Goal: Task Accomplishment & Management: Manage account settings

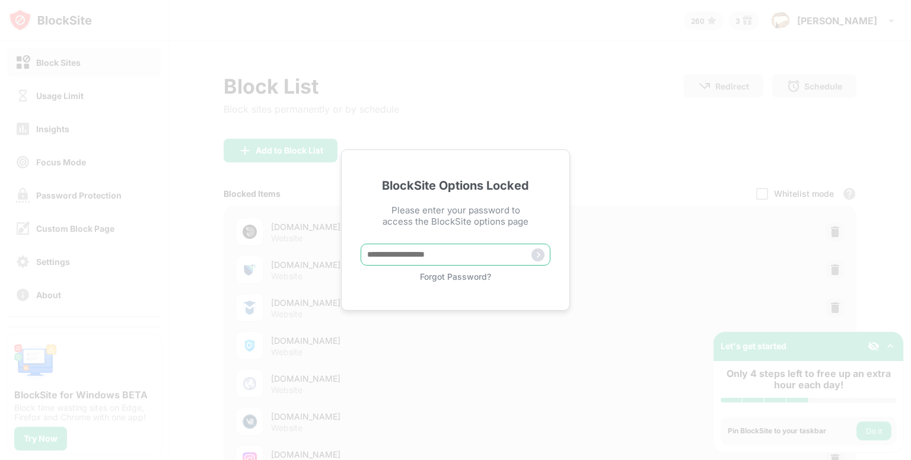
click at [461, 252] on input "text" at bounding box center [455, 255] width 190 height 22
click at [466, 272] on div "Forgot Password?" at bounding box center [455, 277] width 190 height 10
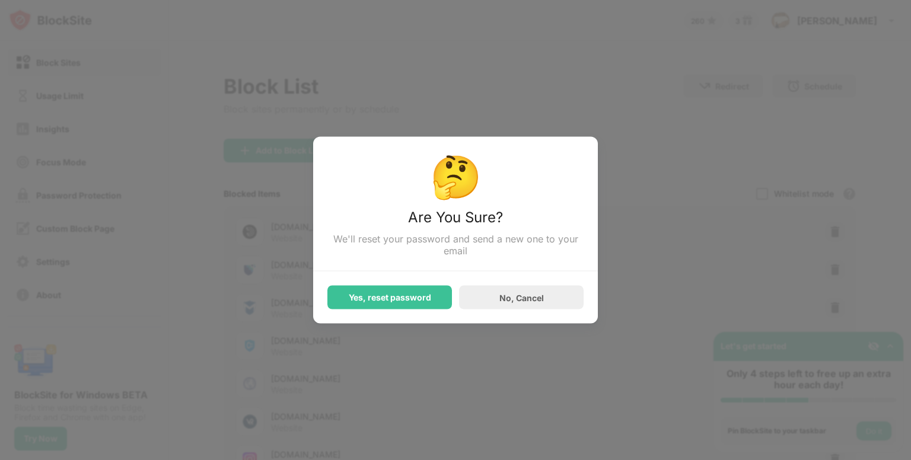
click at [465, 275] on div "Yes, reset password No, Cancel" at bounding box center [455, 291] width 256 height 38
click at [427, 300] on div "Yes, reset password" at bounding box center [390, 297] width 82 height 9
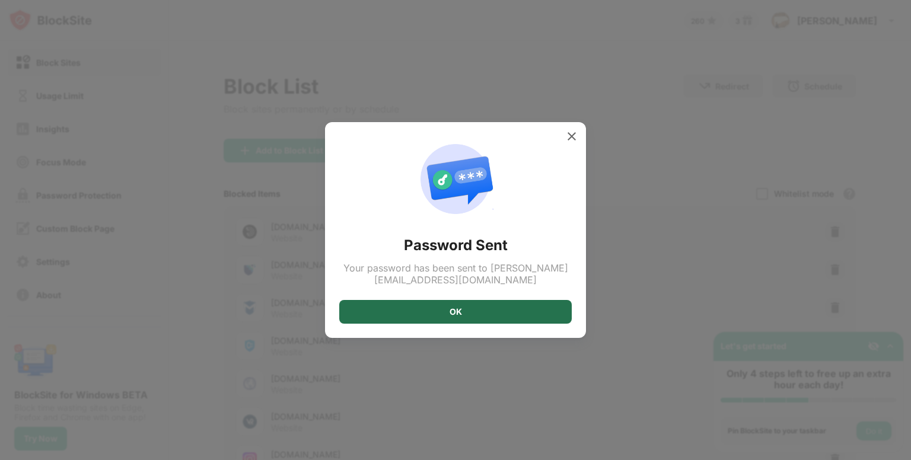
click at [453, 309] on div "OK" at bounding box center [455, 311] width 12 height 9
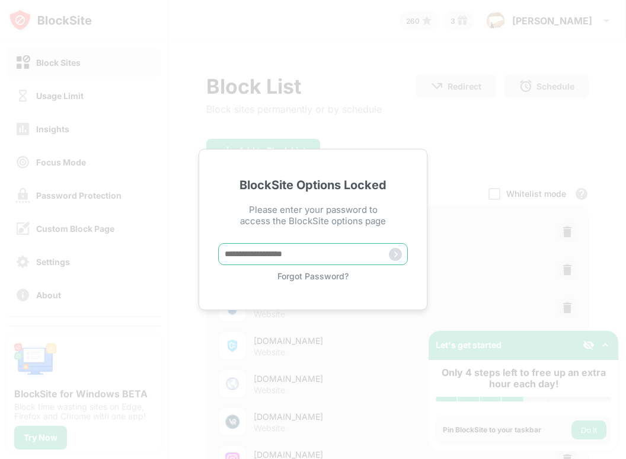
click at [277, 256] on input "text" at bounding box center [313, 254] width 190 height 22
paste input "*****"
type input "*****"
click at [395, 256] on img at bounding box center [395, 254] width 13 height 13
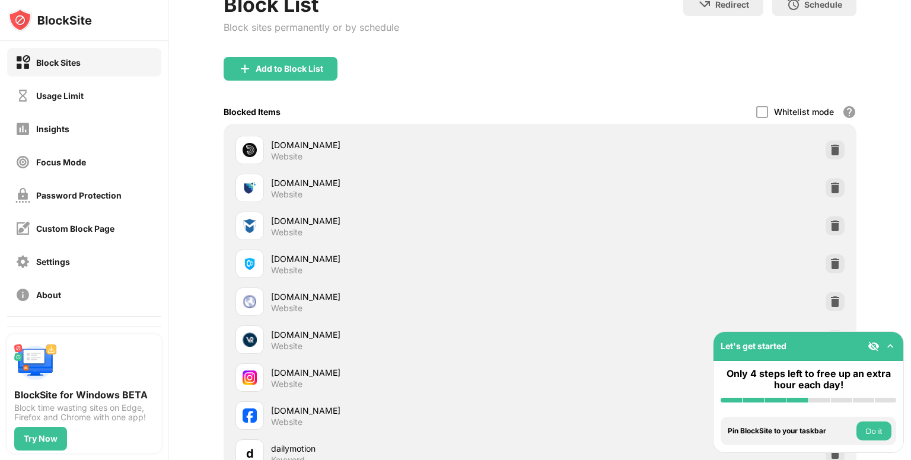
scroll to position [81, 0]
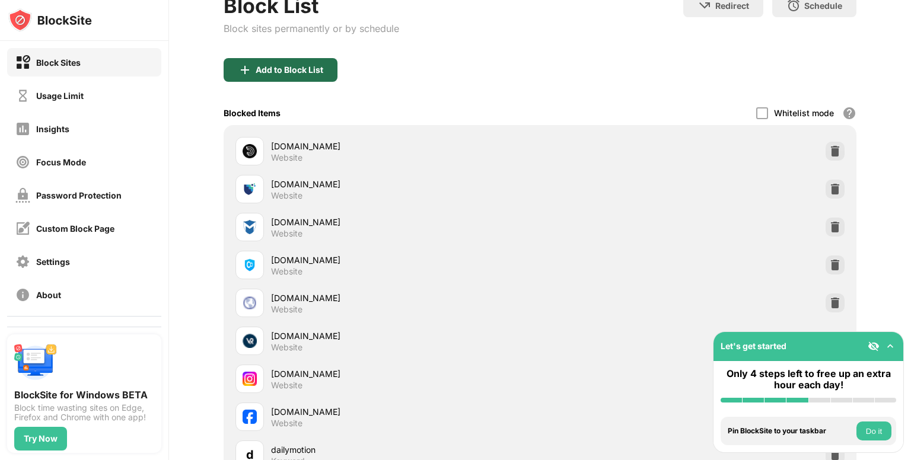
click at [261, 65] on div "Add to Block List" at bounding box center [290, 69] width 68 height 9
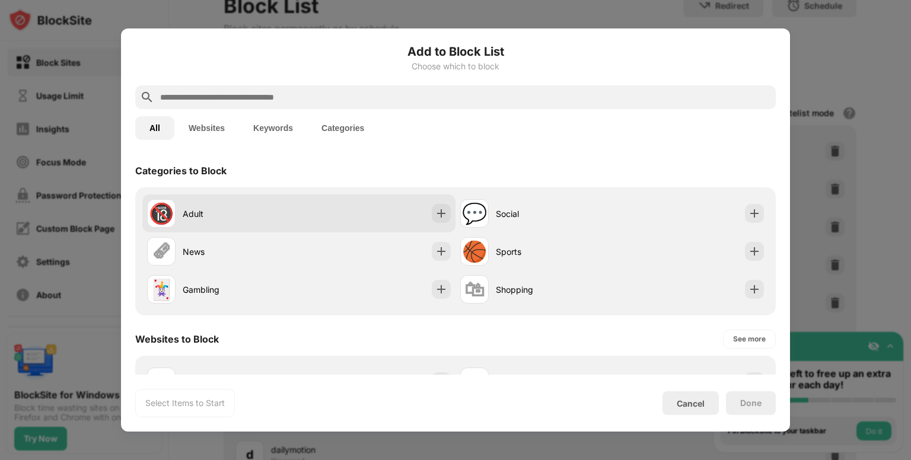
click at [202, 216] on div "Adult" at bounding box center [241, 214] width 116 height 12
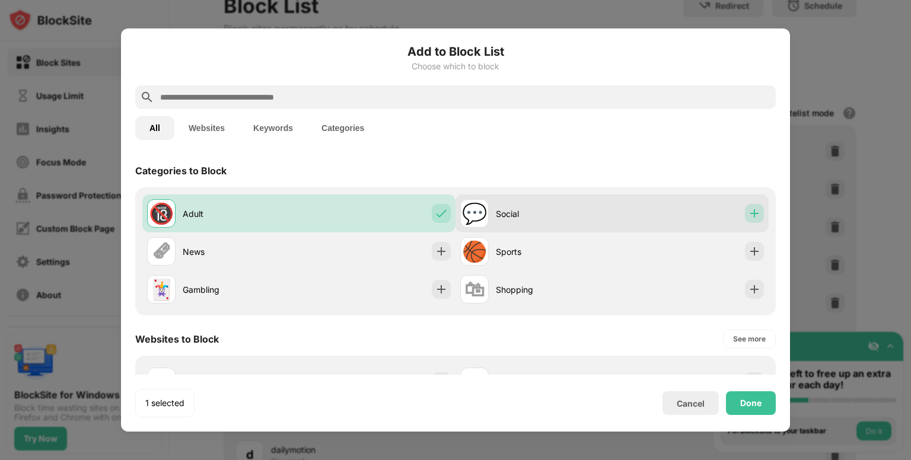
click at [748, 208] on img at bounding box center [754, 214] width 12 height 12
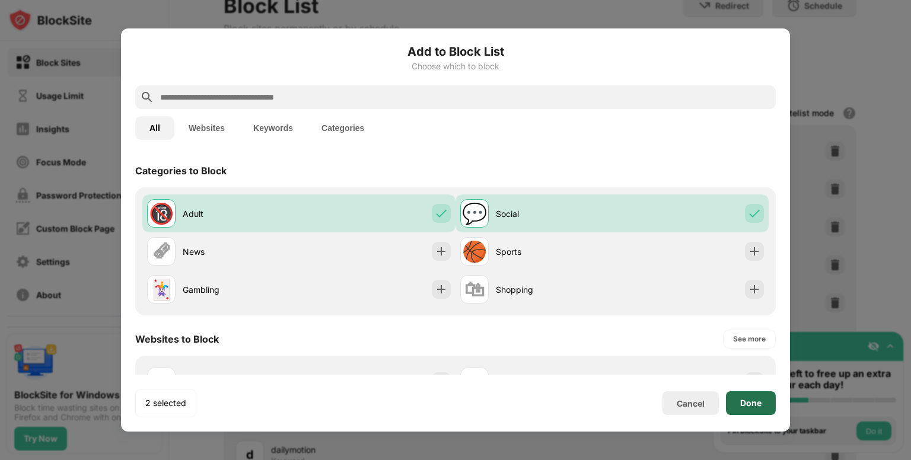
click at [758, 400] on div "Done" at bounding box center [750, 402] width 21 height 9
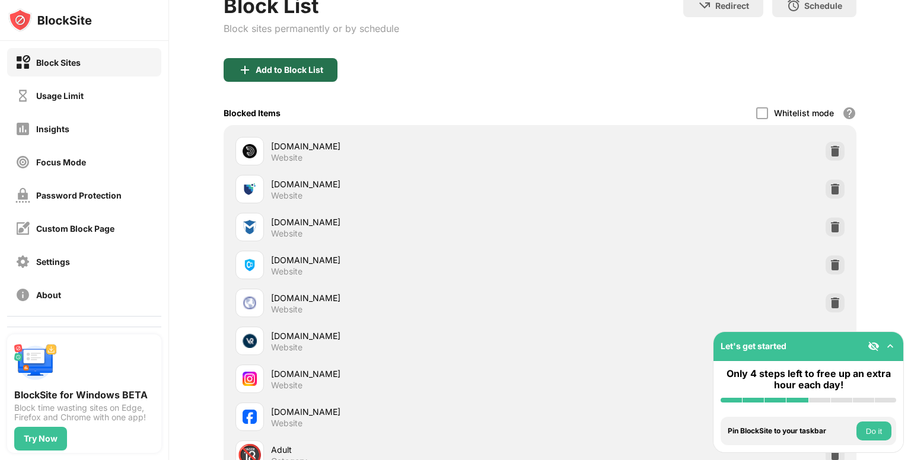
click at [271, 62] on div "Add to Block List" at bounding box center [281, 70] width 114 height 24
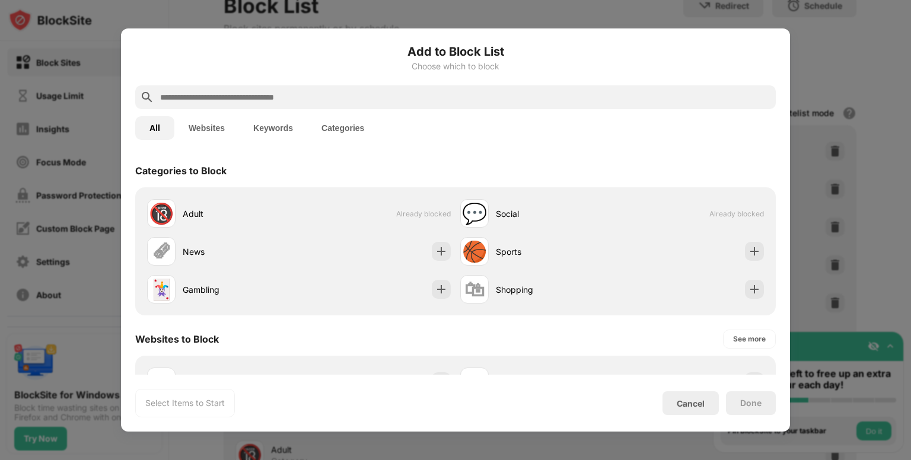
click at [299, 120] on button "Keywords" at bounding box center [273, 128] width 68 height 24
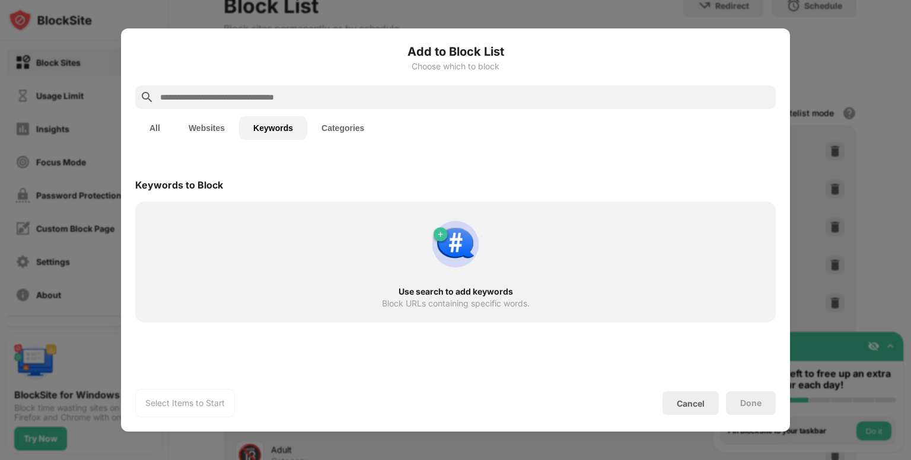
drag, startPoint x: 286, startPoint y: 124, endPoint x: 272, endPoint y: 95, distance: 32.3
click at [272, 95] on div "Add to Block List Choose which to block All Websites Keywords Categories Keywor…" at bounding box center [455, 230] width 640 height 375
click at [272, 95] on input "text" at bounding box center [465, 97] width 612 height 14
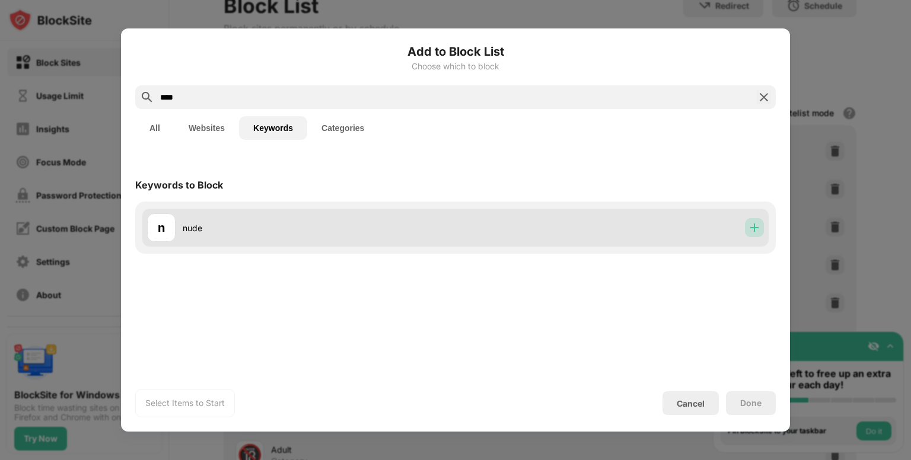
click at [751, 231] on img at bounding box center [754, 228] width 12 height 12
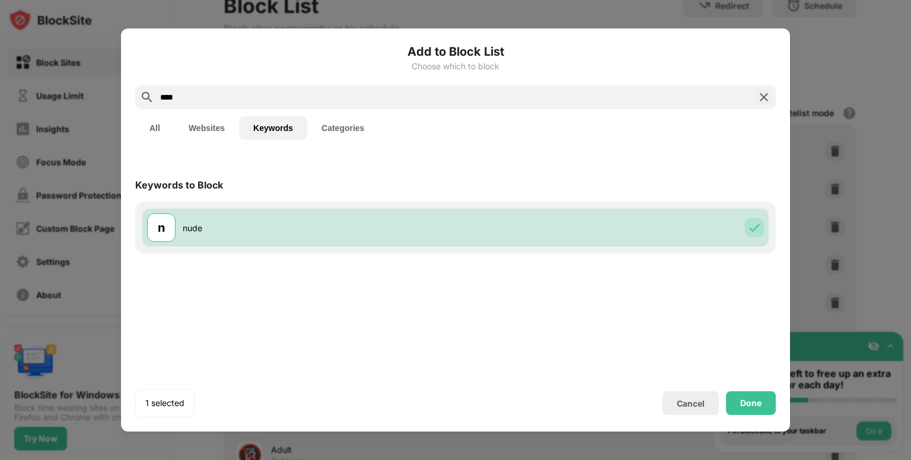
drag, startPoint x: 206, startPoint y: 96, endPoint x: 66, endPoint y: 121, distance: 142.1
click at [66, 460] on div "Add to Block List Choose which to block **** All Websites Keywords Categories K…" at bounding box center [455, 460] width 911 height 0
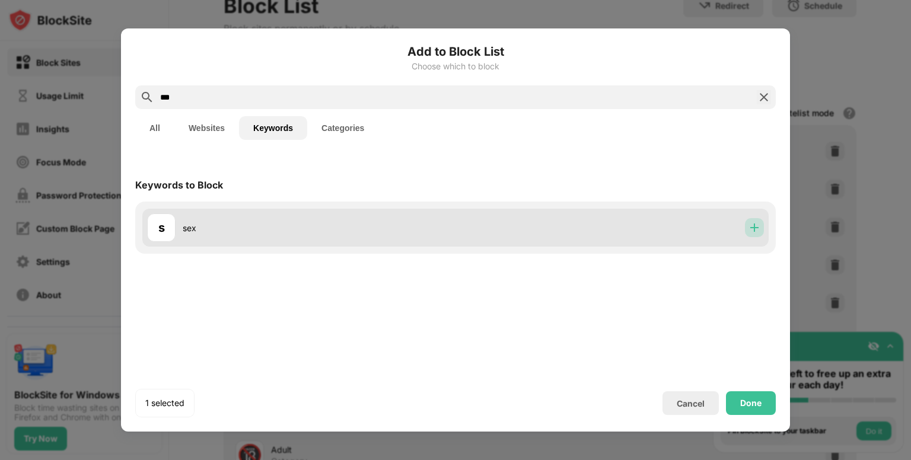
click at [750, 231] on img at bounding box center [754, 228] width 12 height 12
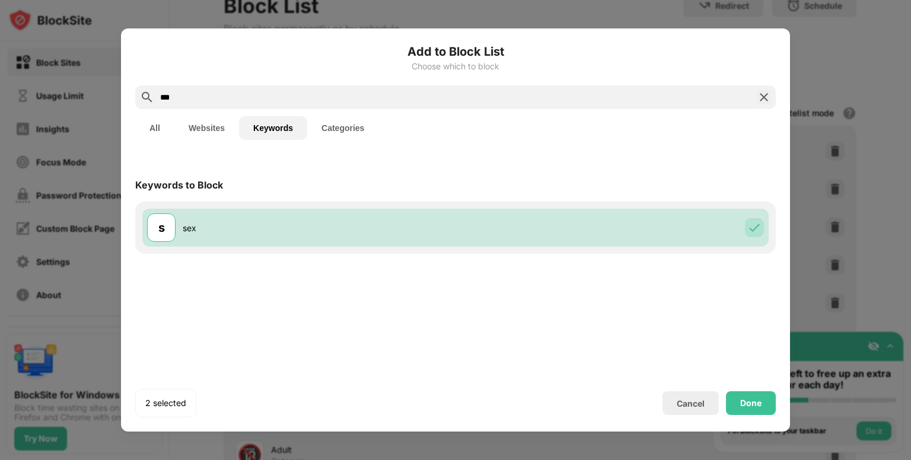
drag, startPoint x: 223, startPoint y: 90, endPoint x: 116, endPoint y: 104, distance: 107.6
click at [116, 460] on div "Add to Block List Choose which to block *** All Websites Keywords Categories Ke…" at bounding box center [455, 460] width 911 height 0
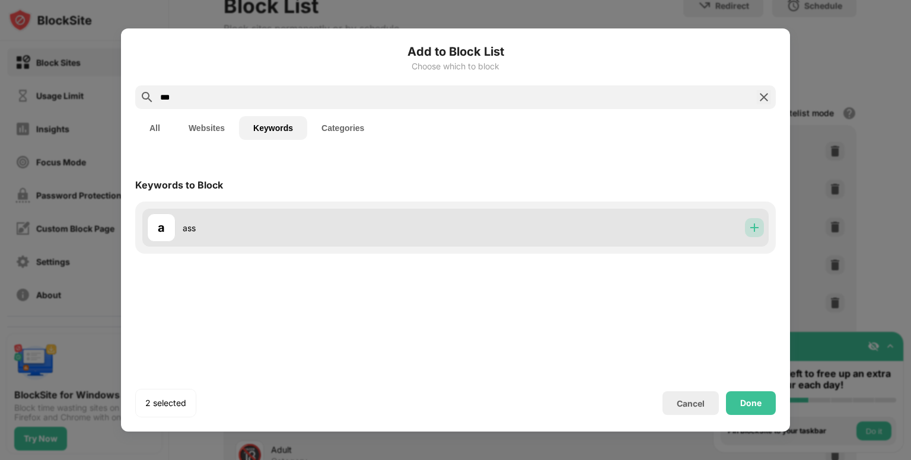
click at [757, 229] on img at bounding box center [754, 228] width 12 height 12
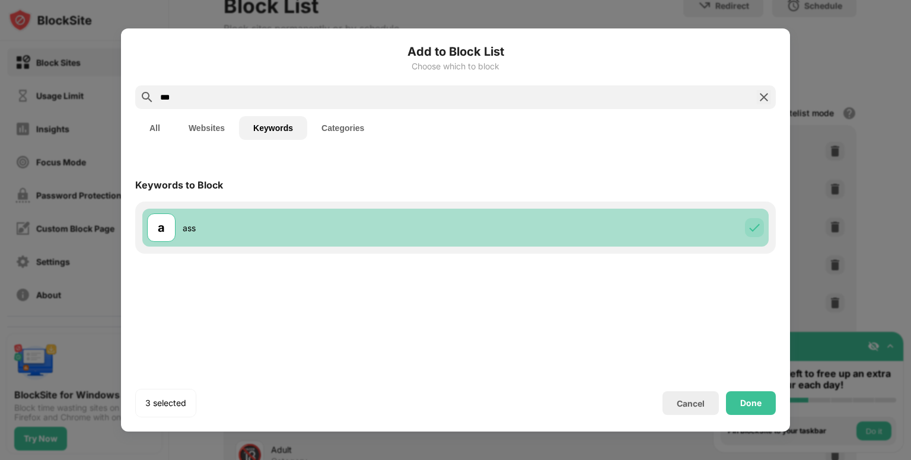
click at [757, 229] on img at bounding box center [754, 228] width 12 height 12
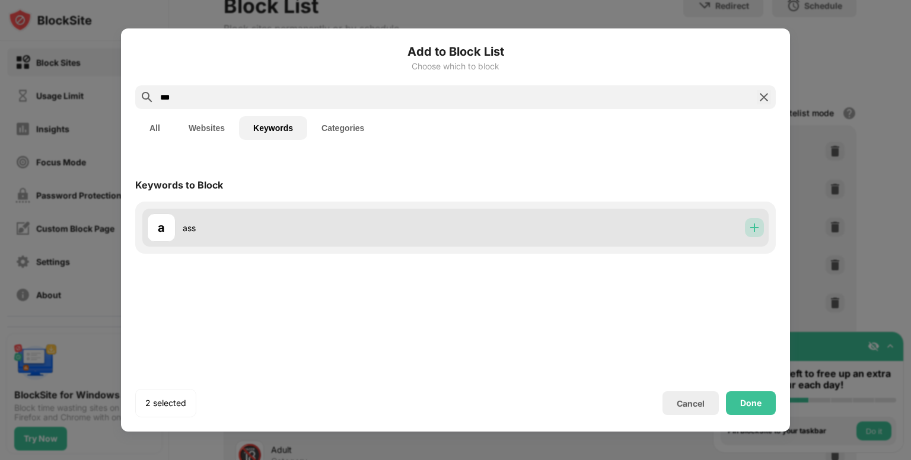
click at [757, 233] on img at bounding box center [754, 228] width 12 height 12
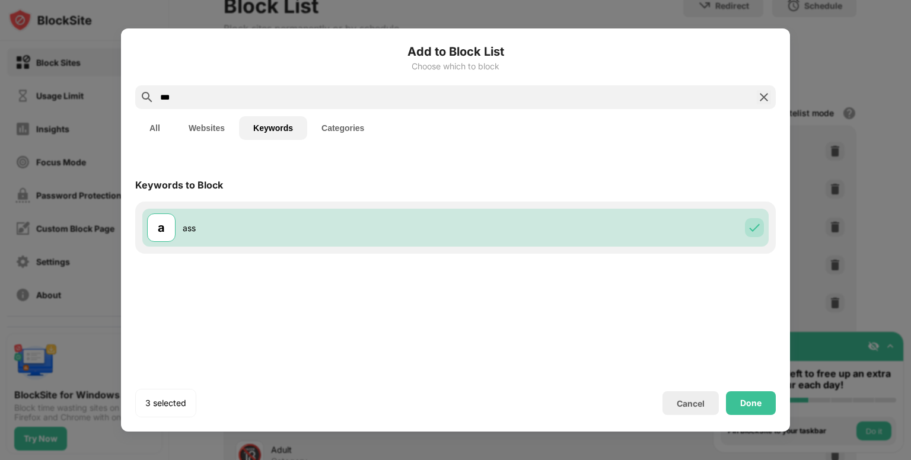
drag, startPoint x: 295, startPoint y: 98, endPoint x: 99, endPoint y: 108, distance: 195.9
click at [99, 460] on div "Add to Block List Choose which to block *** All Websites Keywords Categories Ke…" at bounding box center [455, 460] width 911 height 0
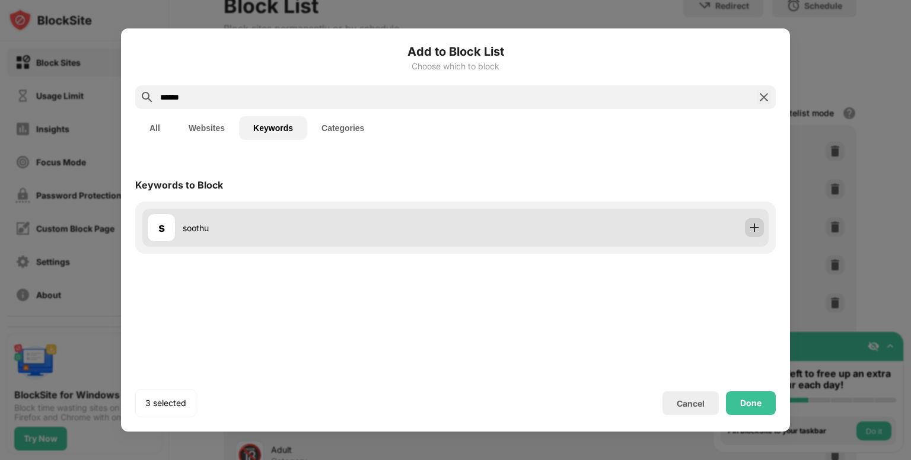
type input "******"
click at [759, 225] on img at bounding box center [754, 228] width 12 height 12
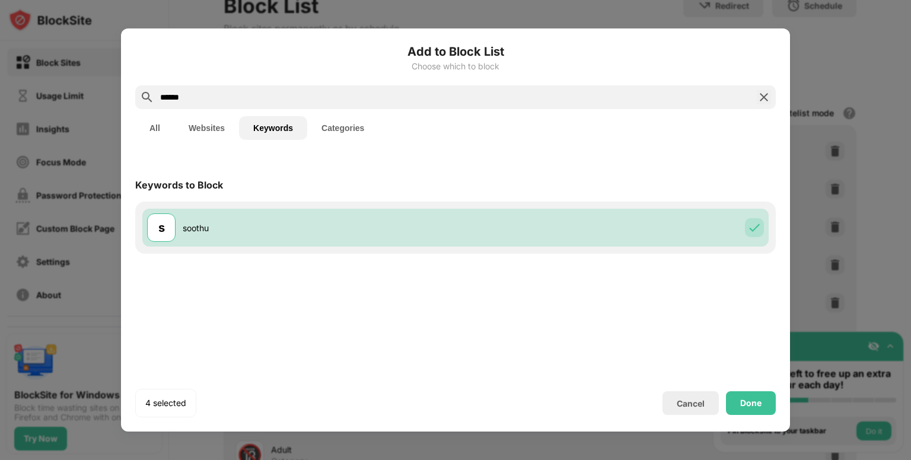
drag, startPoint x: 292, startPoint y: 90, endPoint x: 115, endPoint y: 94, distance: 176.7
click at [115, 460] on div "Add to Block List Choose which to block ****** All Websites Keywords Categories…" at bounding box center [455, 460] width 911 height 0
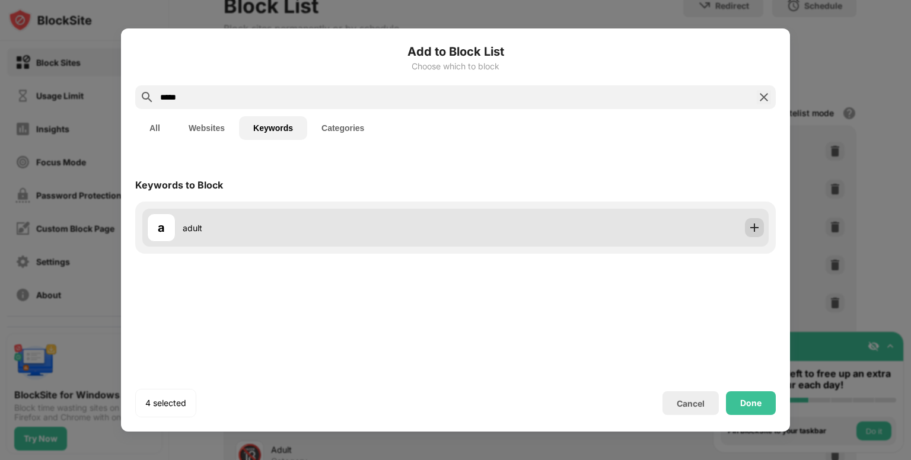
type input "*****"
click at [758, 231] on img at bounding box center [754, 228] width 12 height 12
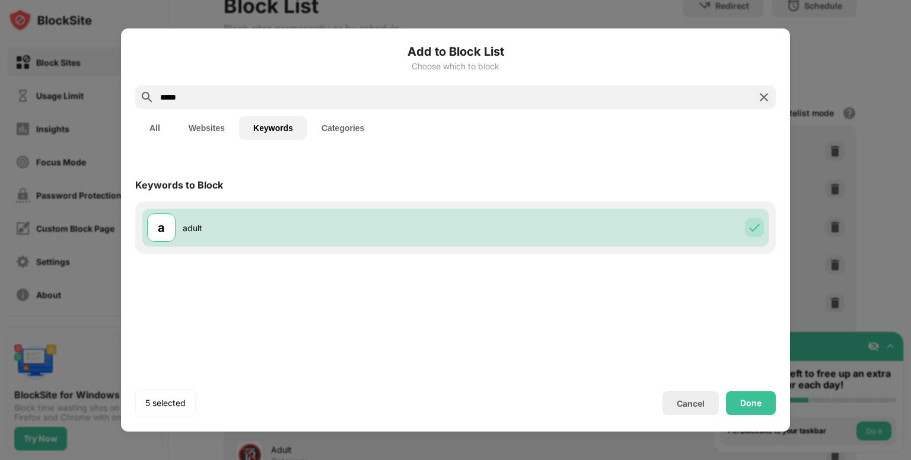
drag, startPoint x: 270, startPoint y: 103, endPoint x: 118, endPoint y: 107, distance: 151.8
click at [118, 460] on div "Add to Block List Choose which to block ***** All Websites Keywords Categories …" at bounding box center [455, 460] width 911 height 0
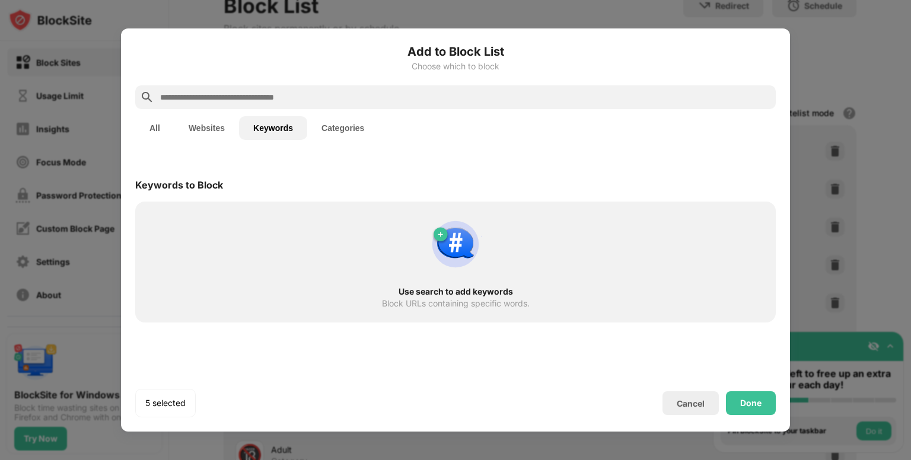
click at [352, 130] on button "Categories" at bounding box center [342, 128] width 71 height 24
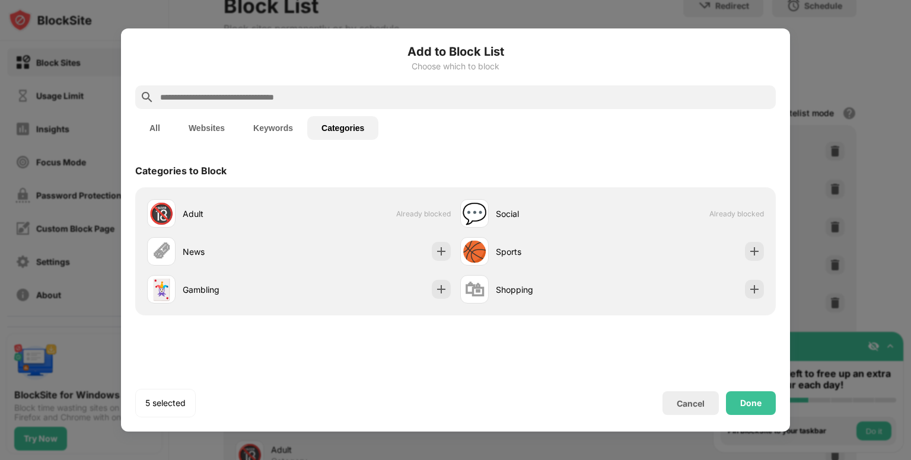
click at [221, 132] on button "Websites" at bounding box center [206, 128] width 65 height 24
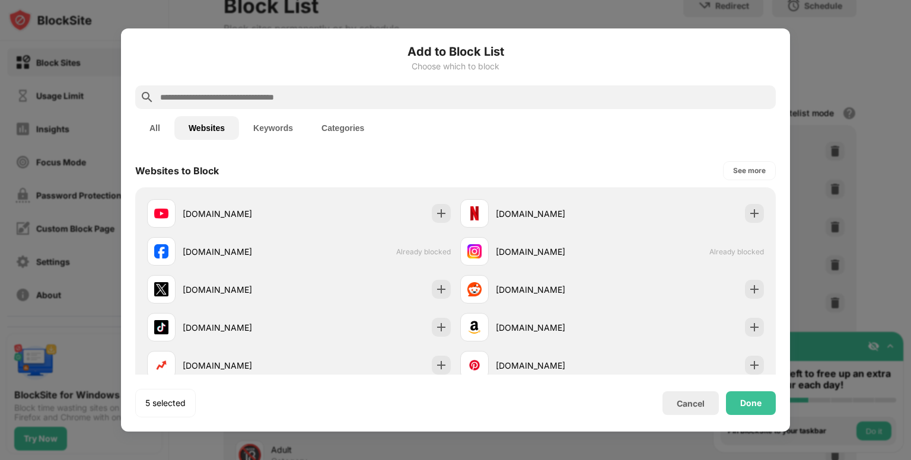
click at [221, 132] on button "Websites" at bounding box center [206, 128] width 65 height 24
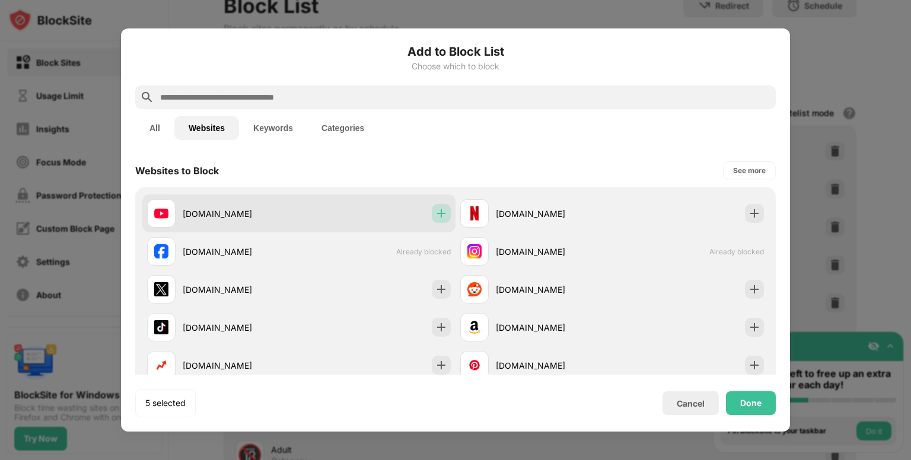
click at [438, 216] on img at bounding box center [441, 214] width 12 height 12
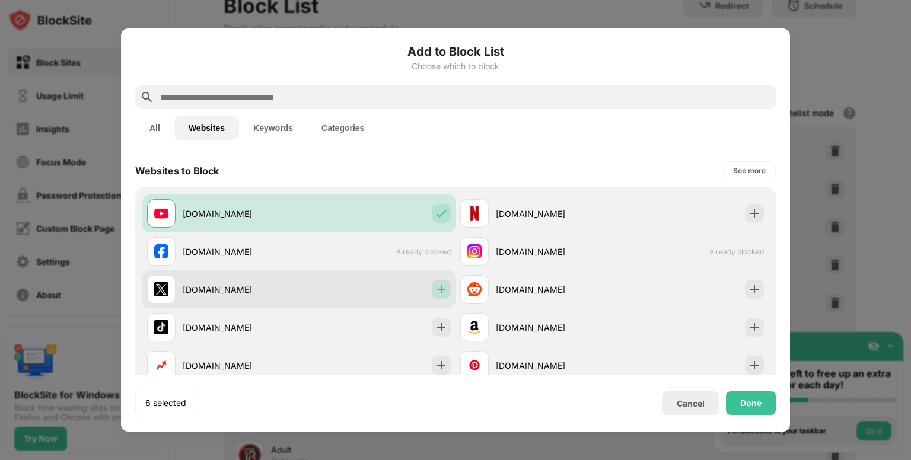
click at [437, 293] on img at bounding box center [441, 289] width 12 height 12
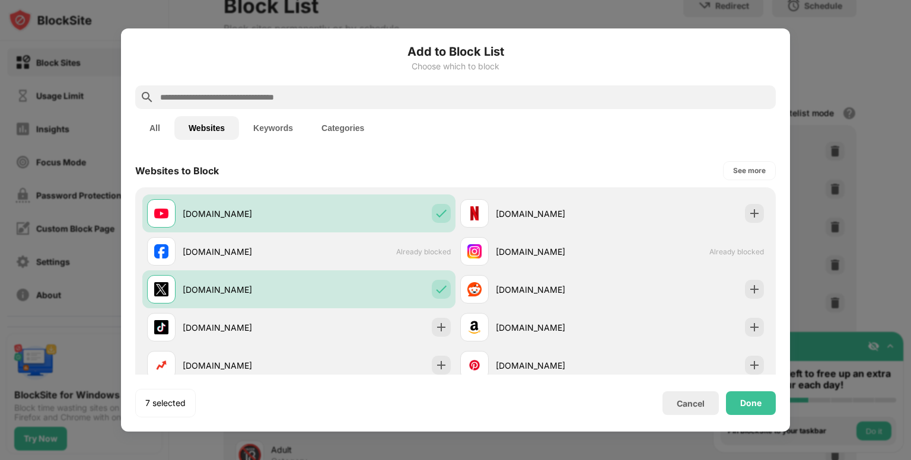
click at [346, 95] on input "text" at bounding box center [465, 97] width 612 height 14
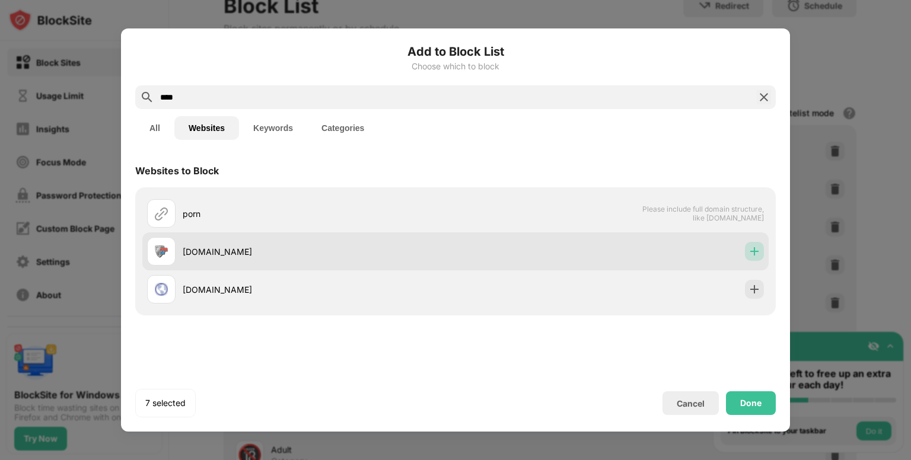
click at [752, 257] on img at bounding box center [754, 251] width 12 height 12
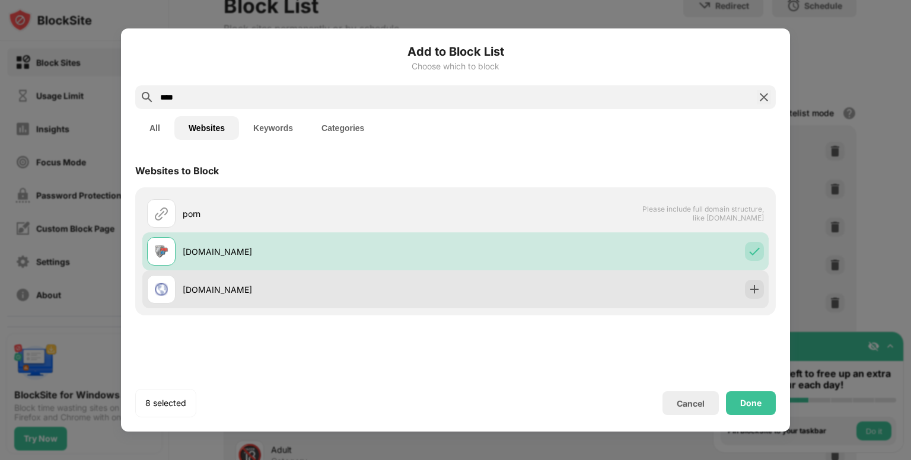
click at [766, 291] on div "[DOMAIN_NAME]" at bounding box center [455, 289] width 626 height 38
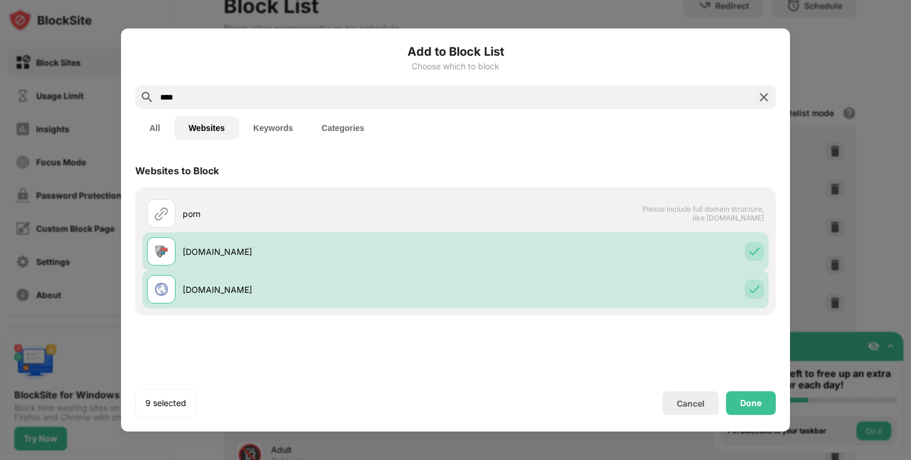
click at [205, 91] on input "****" at bounding box center [455, 97] width 593 height 14
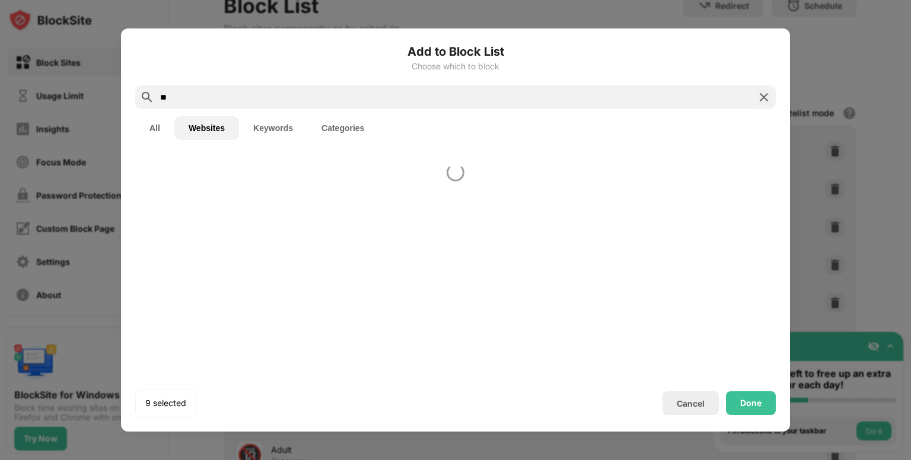
type input "*"
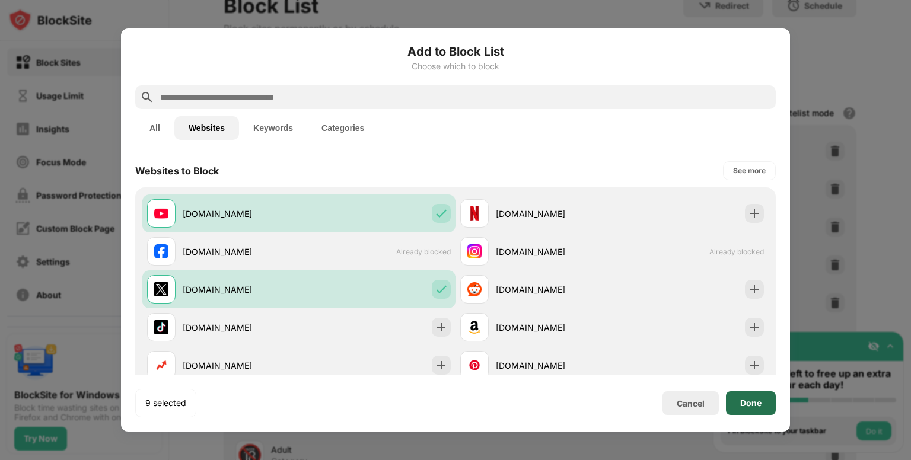
click at [757, 409] on div "Done" at bounding box center [751, 403] width 50 height 24
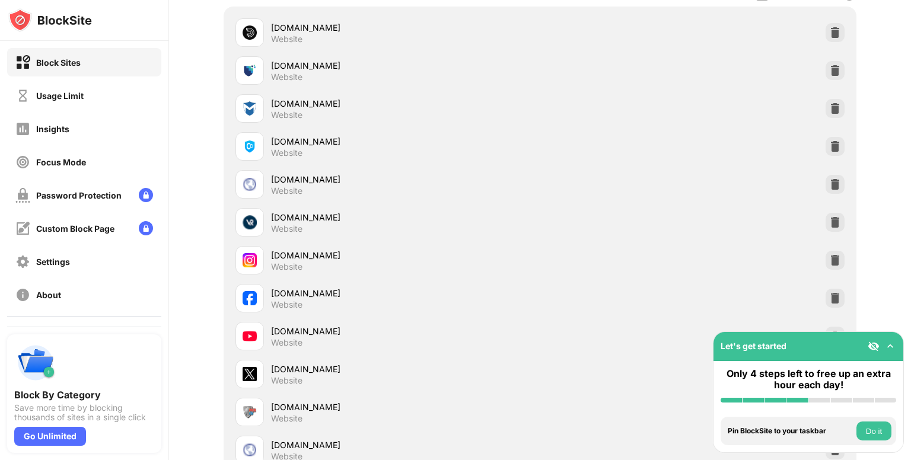
scroll to position [276, 0]
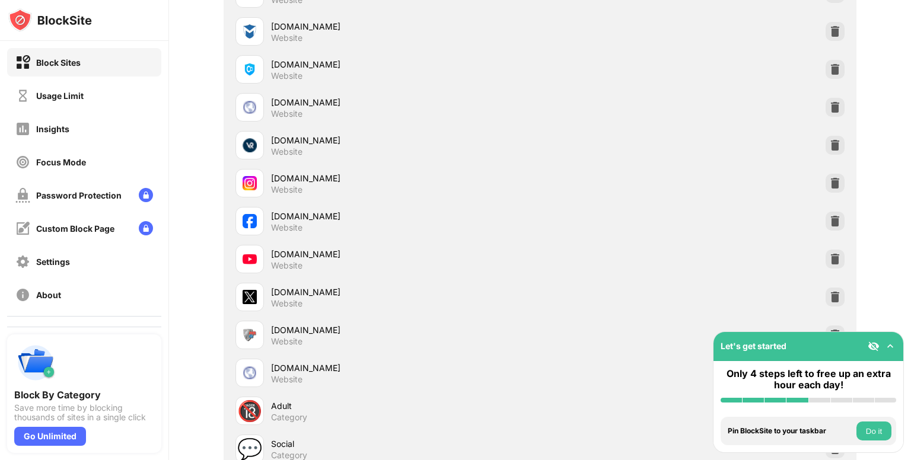
click at [390, 260] on div "youtube.com Website" at bounding box center [405, 259] width 269 height 23
click at [835, 261] on div at bounding box center [834, 259] width 19 height 19
click at [874, 425] on button "Do it" at bounding box center [873, 431] width 35 height 19
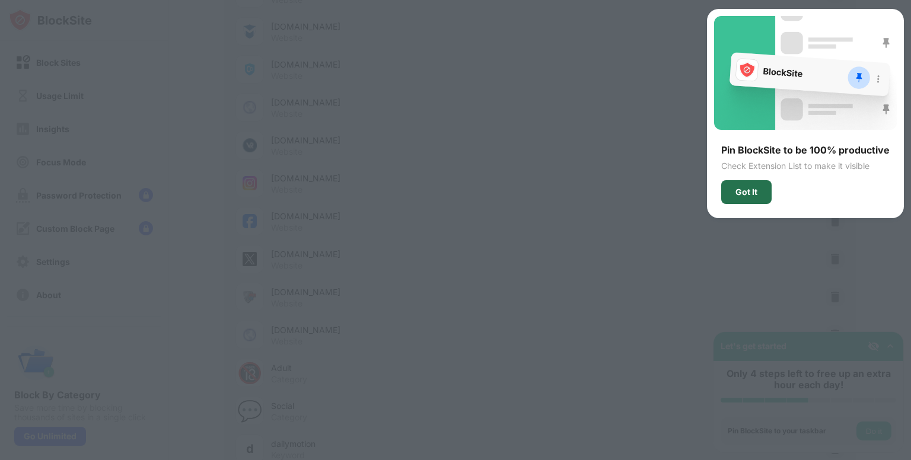
click at [741, 202] on div "Got It" at bounding box center [746, 192] width 50 height 24
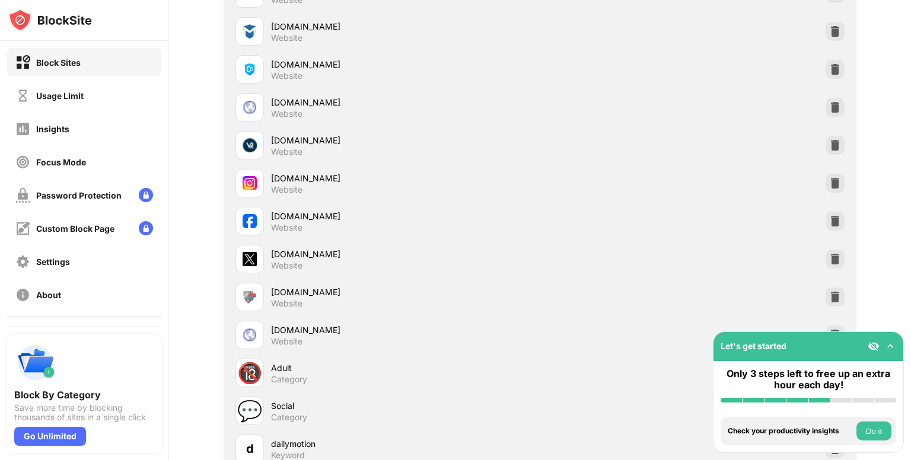
click at [875, 436] on button "Do it" at bounding box center [873, 431] width 35 height 19
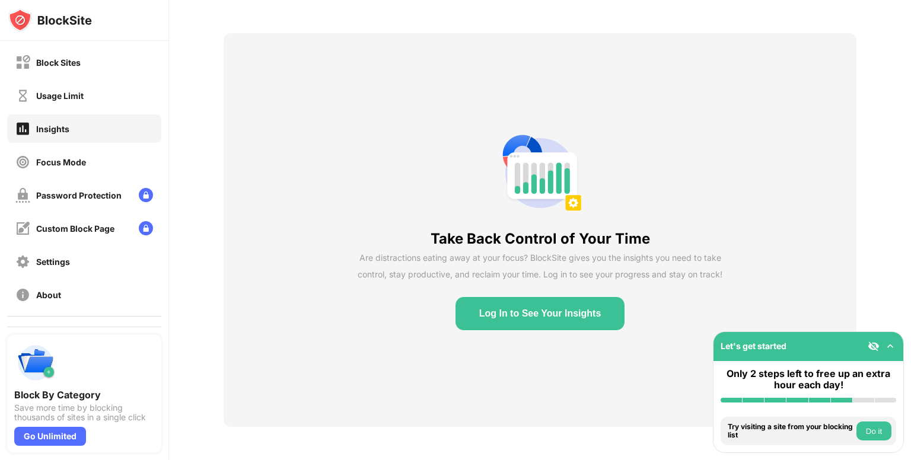
scroll to position [50, 0]
click at [867, 429] on button "Do it" at bounding box center [873, 431] width 35 height 19
click at [109, 63] on div "Block Sites" at bounding box center [84, 62] width 154 height 28
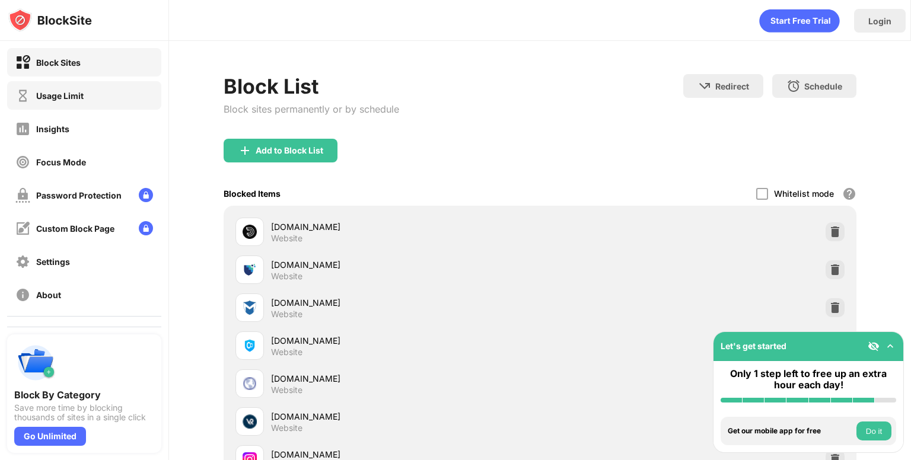
click at [89, 95] on div "Usage Limit" at bounding box center [84, 95] width 154 height 28
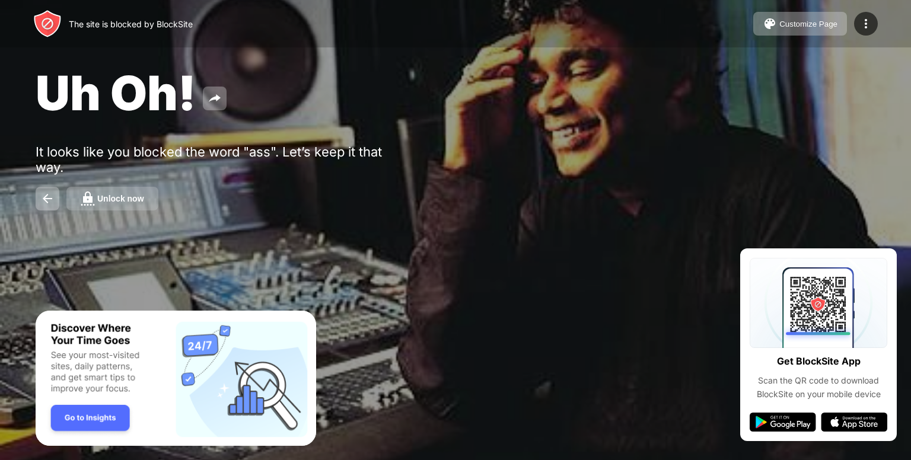
drag, startPoint x: 123, startPoint y: 212, endPoint x: 130, endPoint y: 194, distance: 19.2
click at [130, 194] on div "Uh Oh! It looks like you blocked the word "ass". Let’s keep it that way. Unlock…" at bounding box center [455, 137] width 911 height 275
click at [130, 194] on div "Unlock now" at bounding box center [120, 198] width 47 height 9
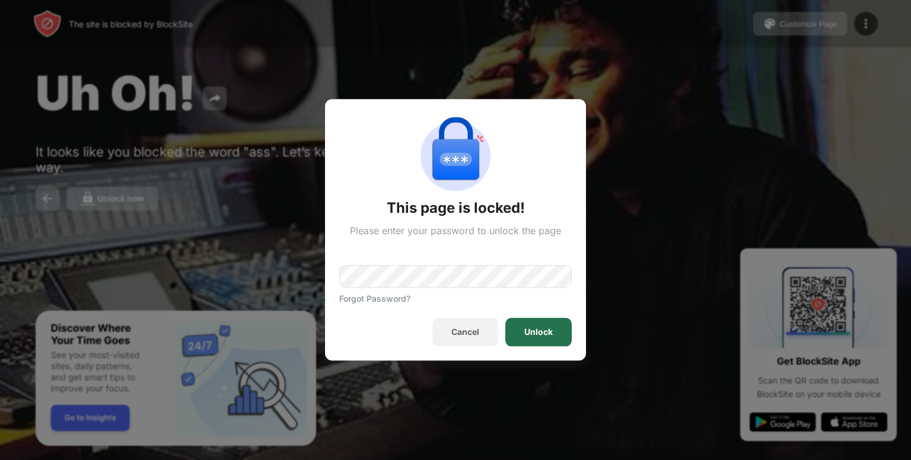
click at [528, 330] on div "Unlock" at bounding box center [538, 332] width 28 height 9
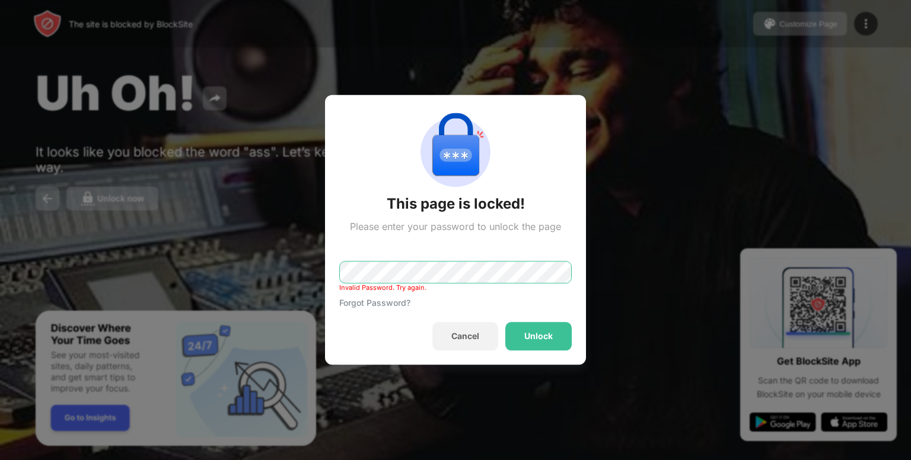
click at [158, 460] on div "This page is locked! Please enter your password to unlock the page Invalid Pass…" at bounding box center [455, 460] width 911 height 0
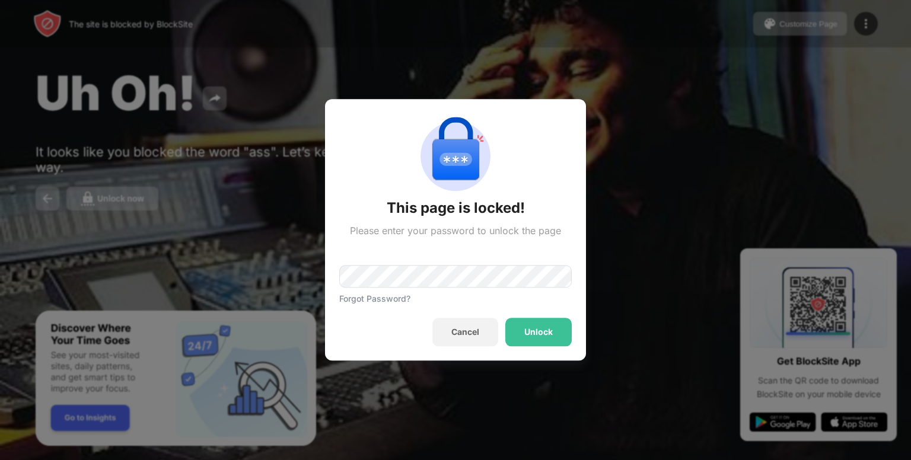
click at [362, 295] on div "Forgot Password?" at bounding box center [374, 299] width 71 height 10
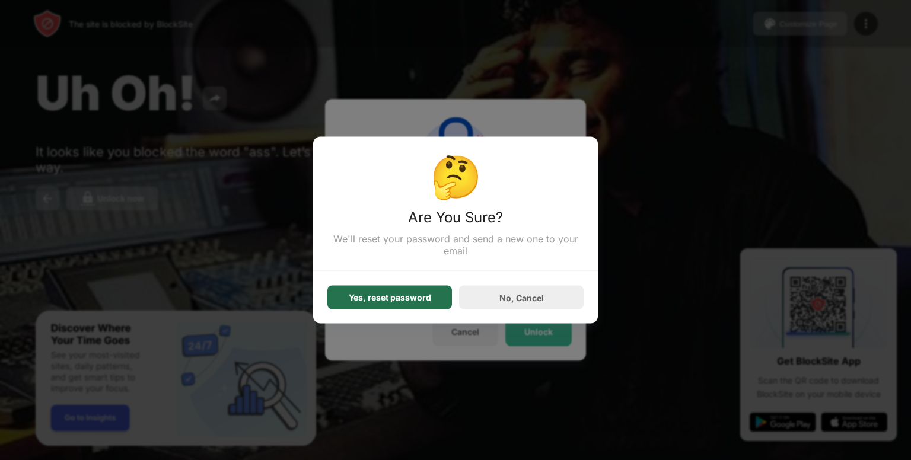
click at [425, 293] on div "Yes, reset password" at bounding box center [390, 297] width 82 height 9
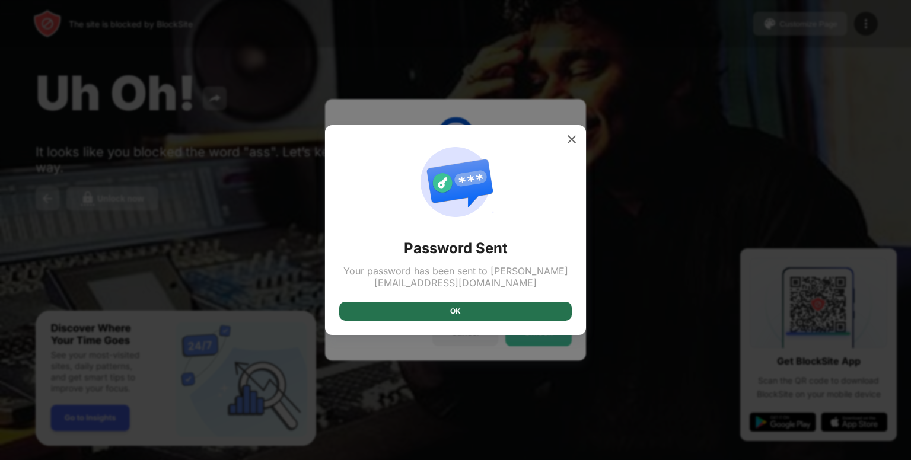
click at [434, 317] on div "OK" at bounding box center [455, 311] width 232 height 19
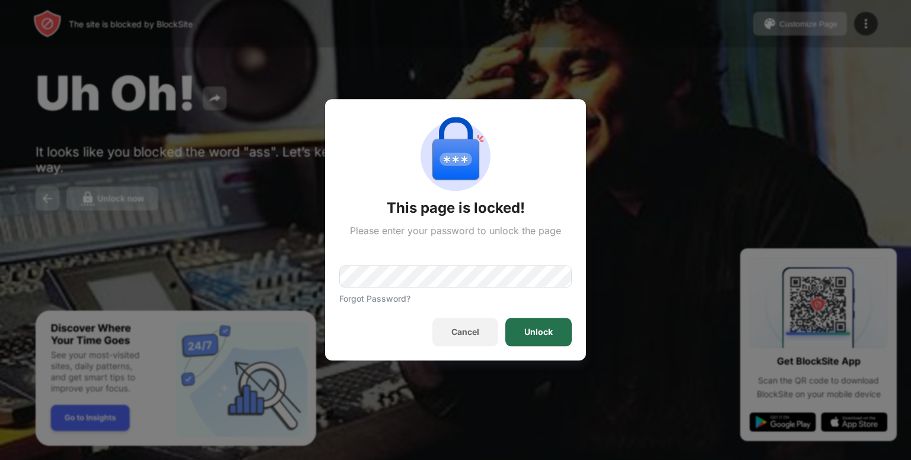
click at [543, 344] on div "Unlock" at bounding box center [538, 332] width 66 height 28
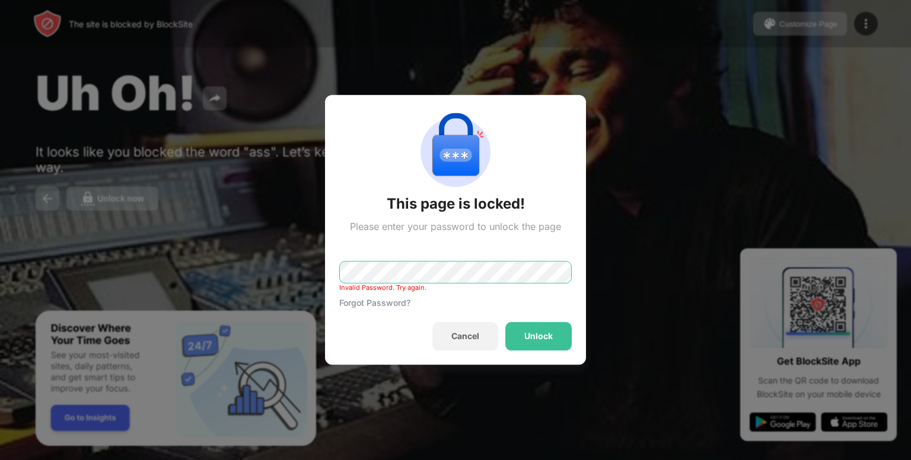
click at [251, 460] on div "This page is locked! Please enter your password to unlock the page Invalid Pass…" at bounding box center [455, 460] width 911 height 0
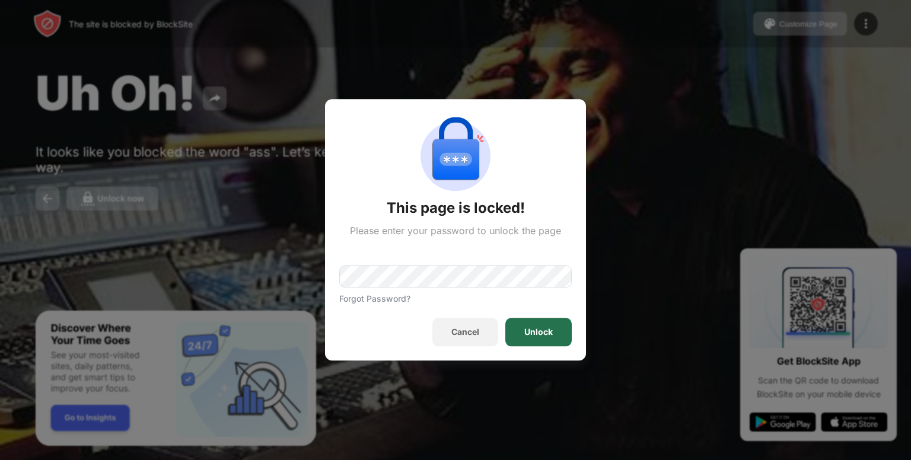
click at [522, 327] on div "Unlock" at bounding box center [538, 332] width 66 height 28
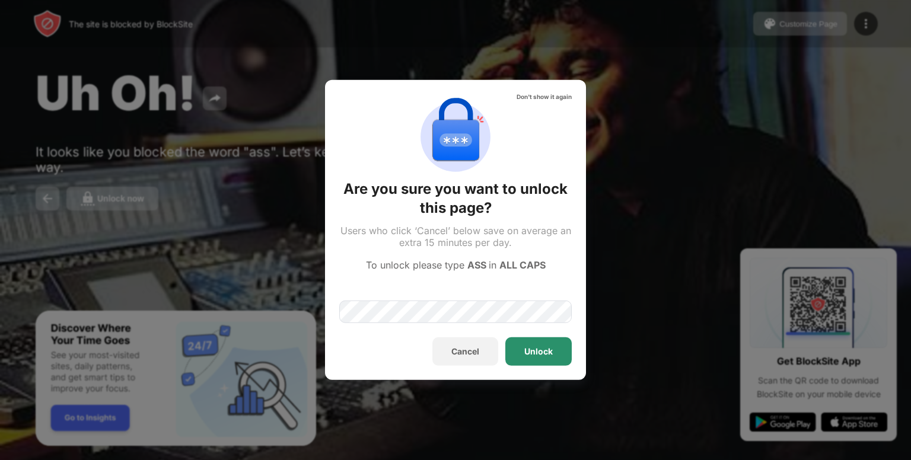
drag, startPoint x: 532, startPoint y: 328, endPoint x: 545, endPoint y: 359, distance: 33.7
click at [545, 359] on div "Don't show it again Are you sure you want to unlock this page? Users who click …" at bounding box center [455, 230] width 232 height 272
click at [545, 359] on div "Unlock" at bounding box center [538, 351] width 66 height 28
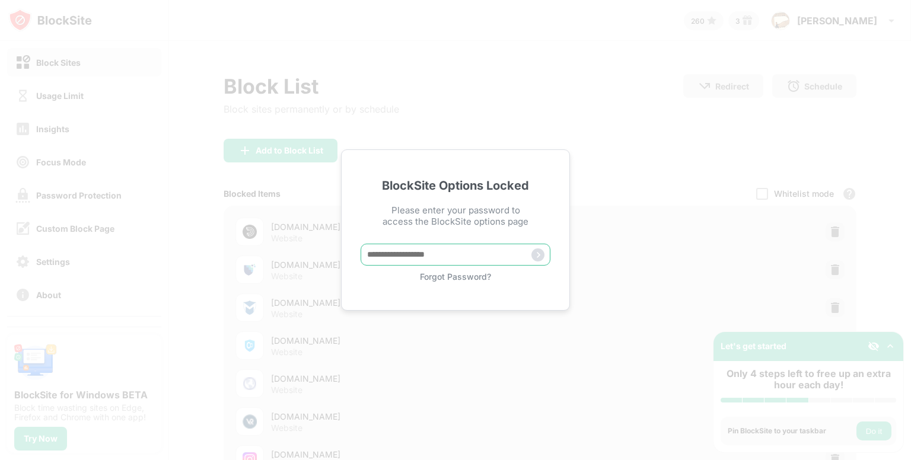
click at [411, 247] on input "text" at bounding box center [455, 255] width 190 height 22
type input "*****"
click at [541, 252] on img at bounding box center [537, 254] width 13 height 13
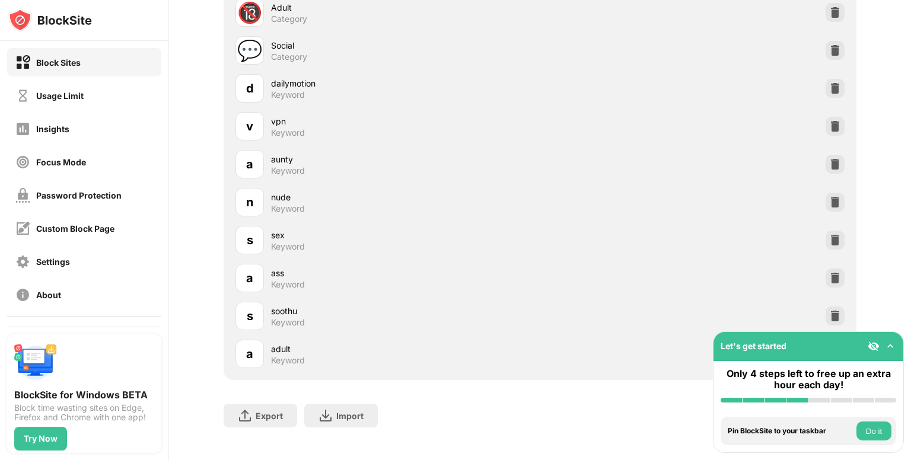
scroll to position [678, 0]
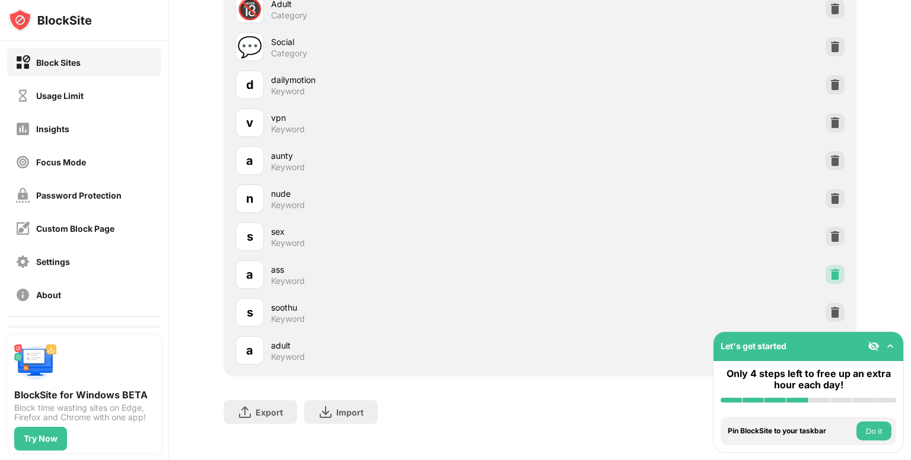
click at [829, 277] on img at bounding box center [835, 275] width 12 height 12
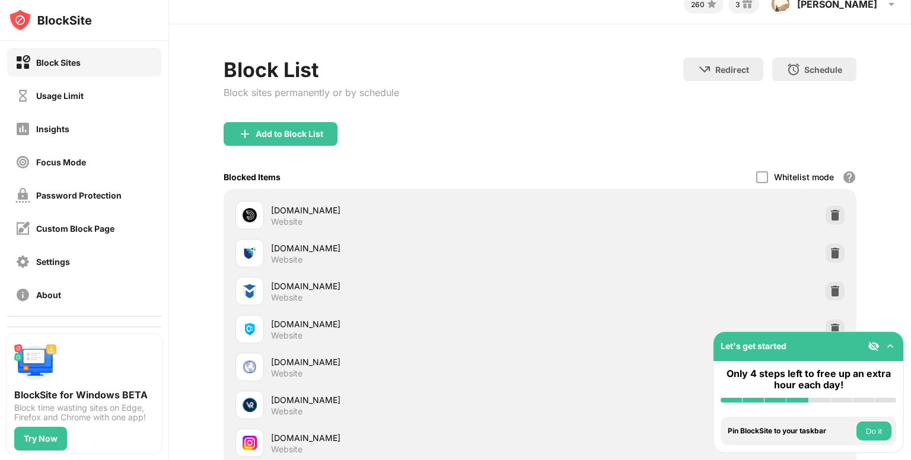
scroll to position [0, 0]
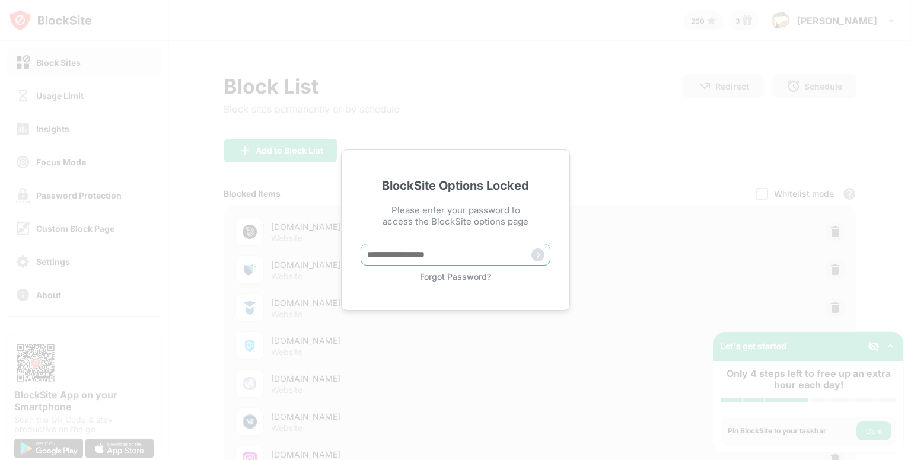
click at [398, 259] on input "text" at bounding box center [455, 255] width 190 height 22
paste input "*******"
type input "*******"
click at [541, 253] on img at bounding box center [537, 254] width 13 height 13
click at [481, 247] on input "text" at bounding box center [455, 255] width 190 height 22
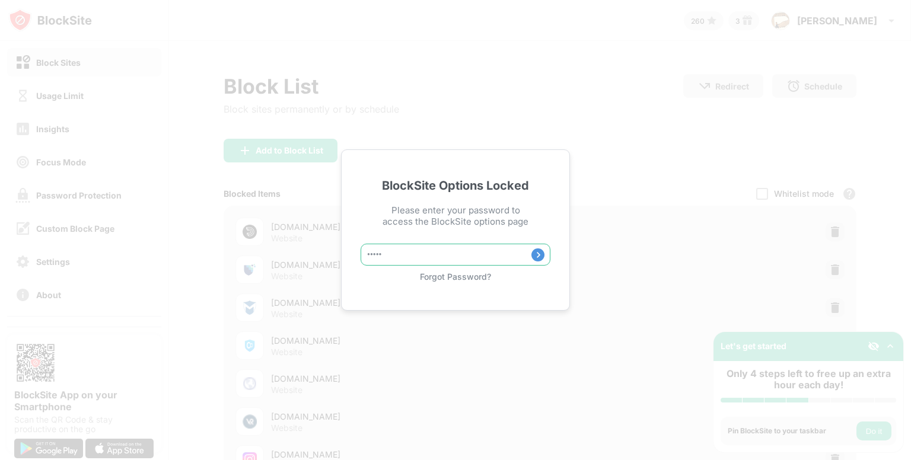
type input "*****"
click at [538, 259] on img at bounding box center [537, 254] width 13 height 13
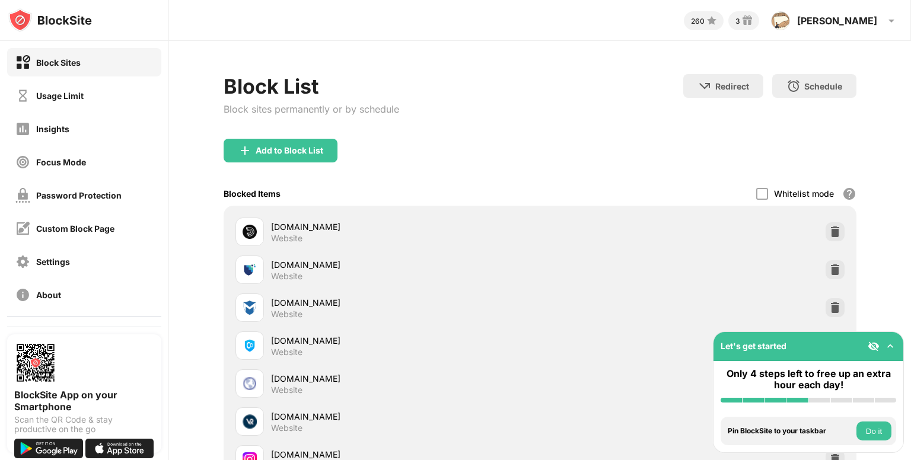
scroll to position [88, 0]
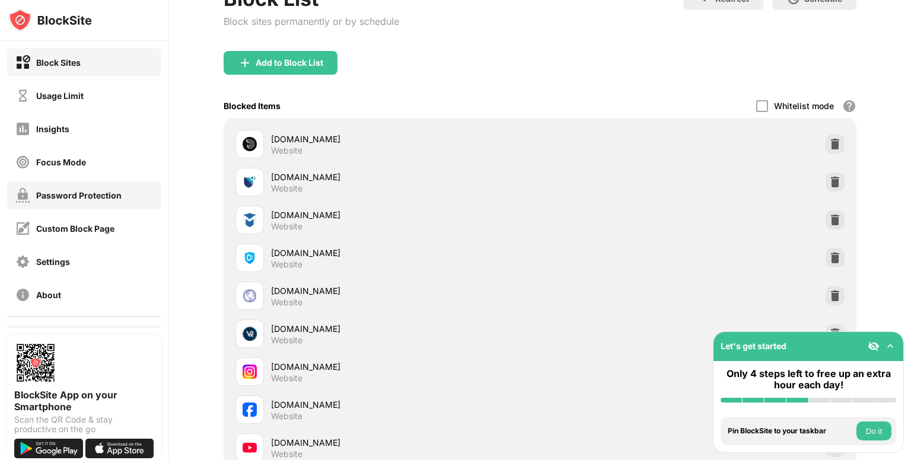
click at [88, 207] on div "Password Protection" at bounding box center [84, 195] width 154 height 28
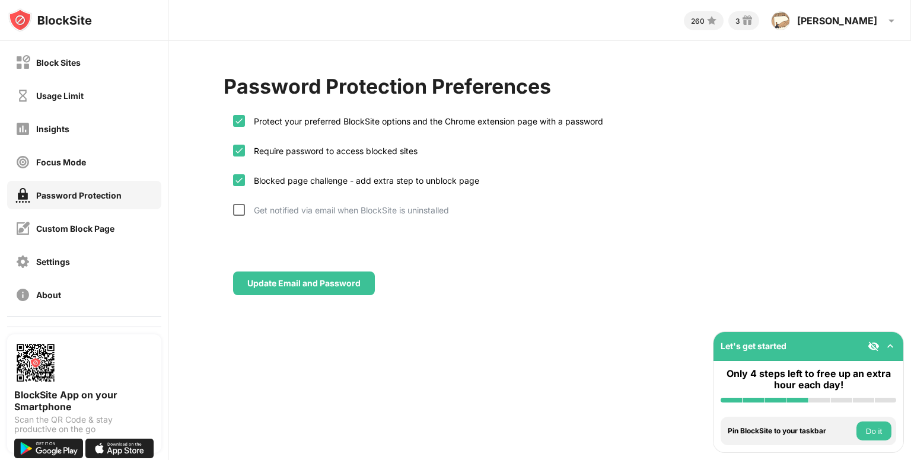
click at [242, 209] on div at bounding box center [239, 210] width 12 height 12
drag, startPoint x: 258, startPoint y: 122, endPoint x: 360, endPoint y: 121, distance: 102.0
click at [360, 121] on div "Protect your preferred BlockSite options and the Chrome extension page with a p…" at bounding box center [424, 121] width 358 height 10
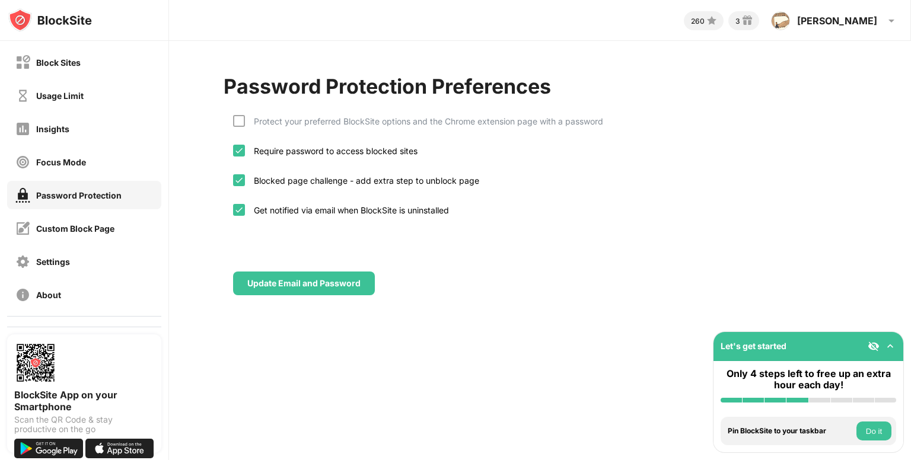
click at [240, 127] on div "Protect your preferred BlockSite options and the Chrome extension page with a p…" at bounding box center [418, 130] width 370 height 30
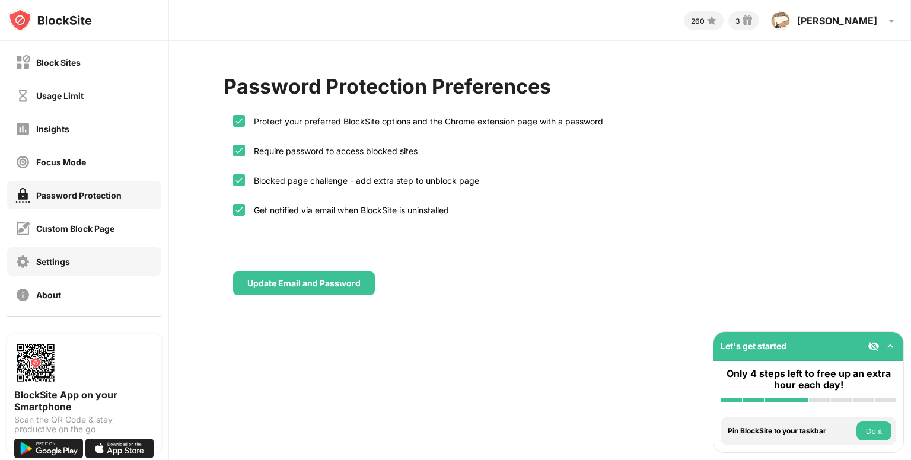
click at [90, 267] on div "Settings" at bounding box center [84, 261] width 154 height 28
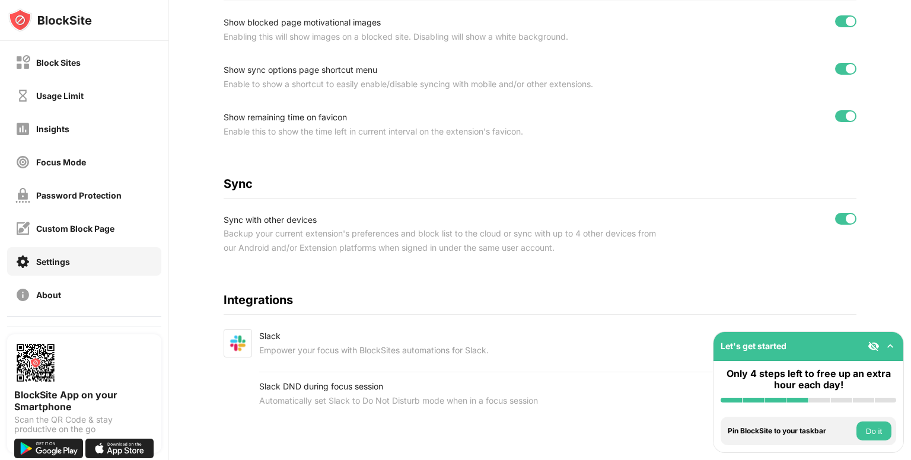
scroll to position [471, 0]
click at [893, 344] on img at bounding box center [890, 346] width 12 height 12
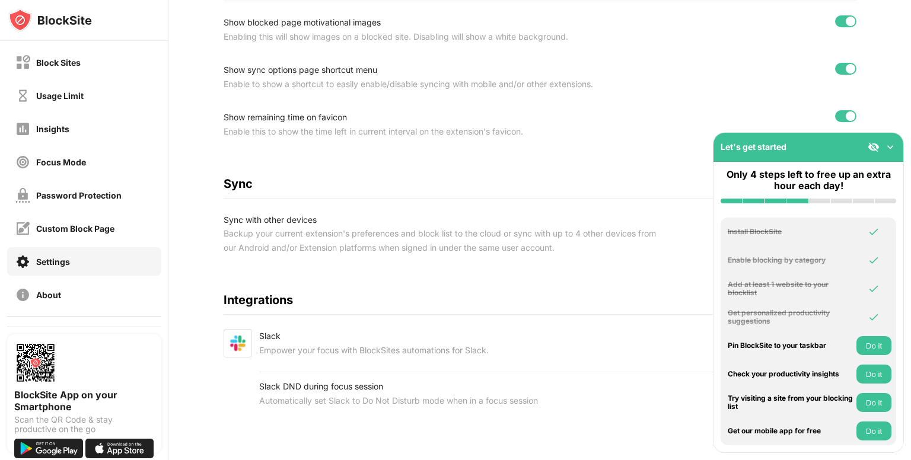
click at [873, 435] on button "Do it" at bounding box center [873, 431] width 35 height 19
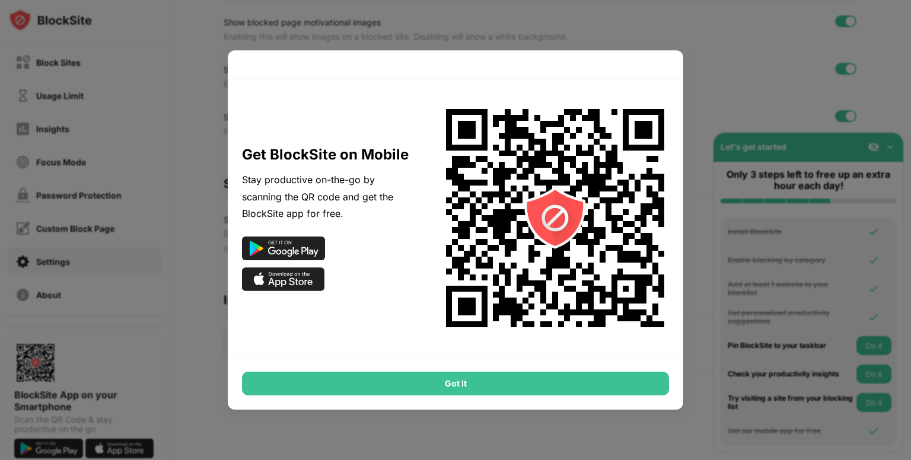
click at [589, 394] on div "Got It" at bounding box center [455, 384] width 427 height 24
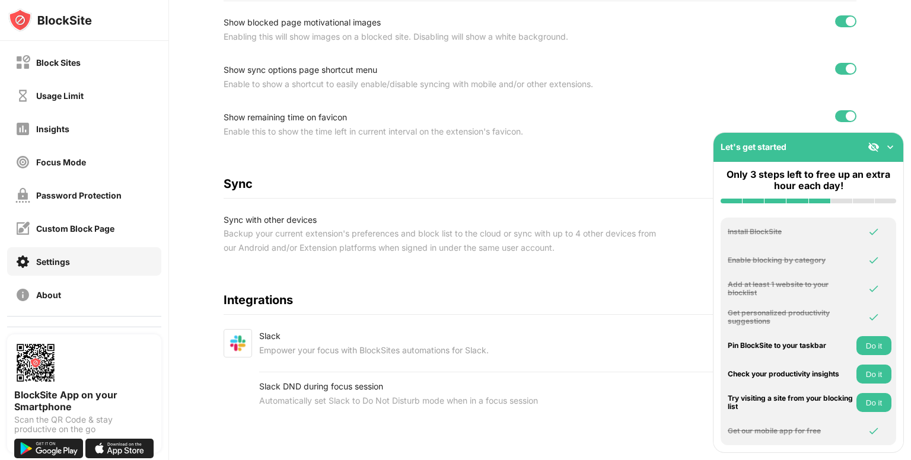
click at [883, 405] on button "Do it" at bounding box center [873, 402] width 35 height 19
click at [861, 374] on button "Do it" at bounding box center [873, 374] width 35 height 19
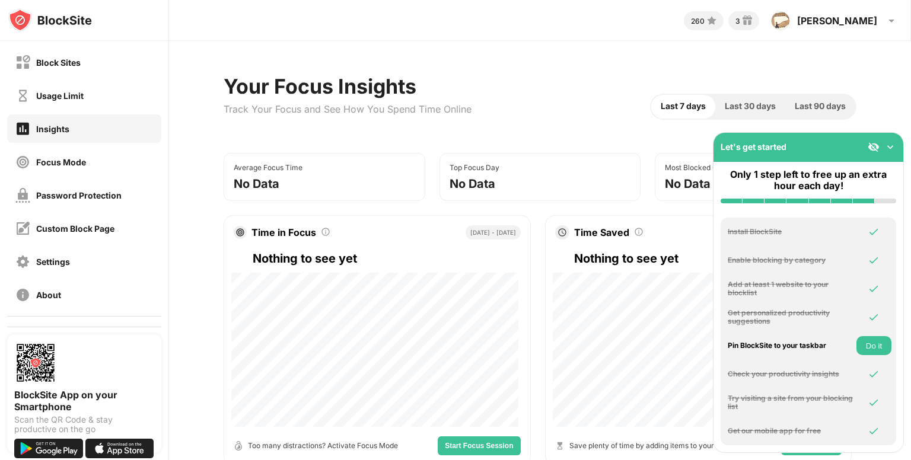
click at [877, 353] on button "Do it" at bounding box center [873, 345] width 35 height 19
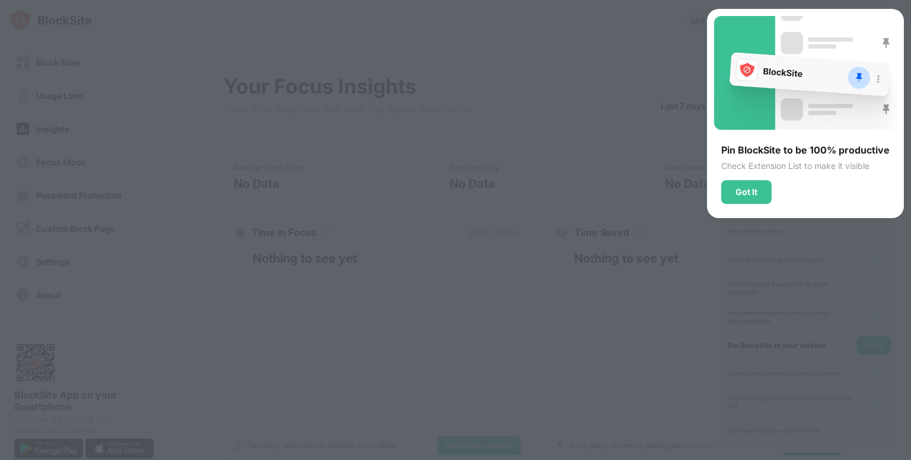
click at [735, 205] on div "Pin BlockSite to be 100% productive Check Extension List to make it visible Got…" at bounding box center [805, 113] width 197 height 209
click at [741, 195] on div "Got It" at bounding box center [746, 191] width 22 height 9
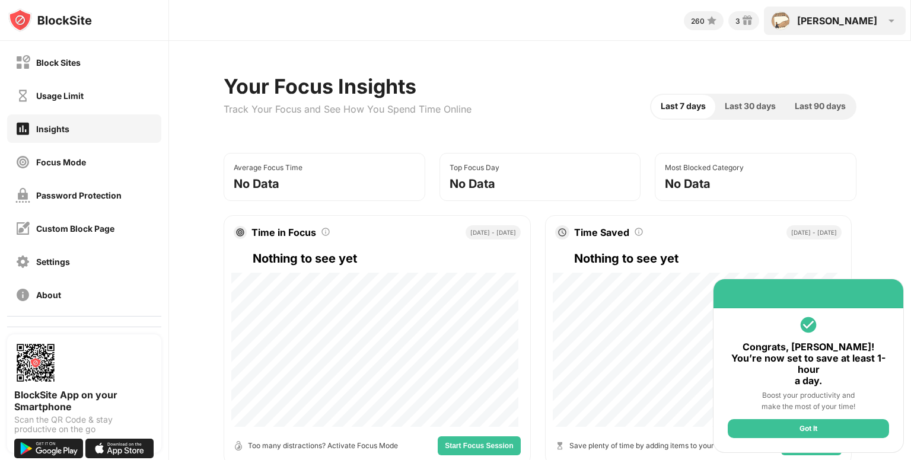
click at [877, 21] on div "Afroz Afroz khan View Account Insights Rewards Settings Support Log Out" at bounding box center [835, 21] width 142 height 28
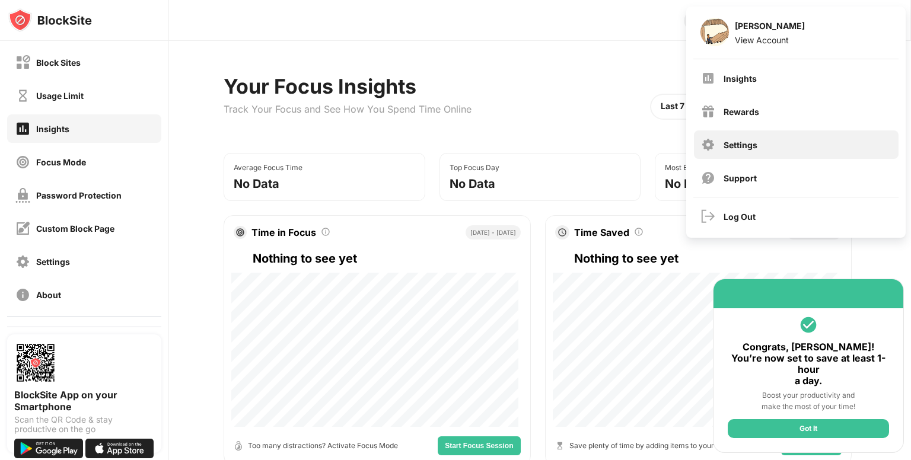
click at [831, 146] on div "Settings" at bounding box center [796, 144] width 205 height 28
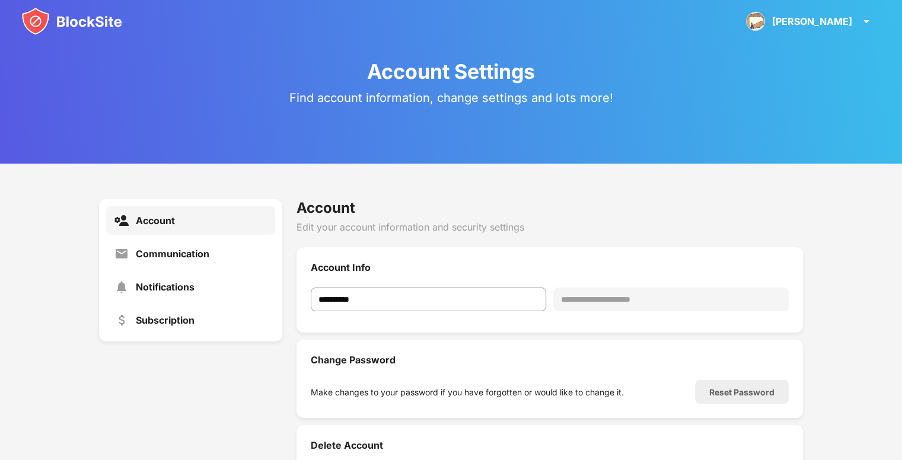
scroll to position [43, 0]
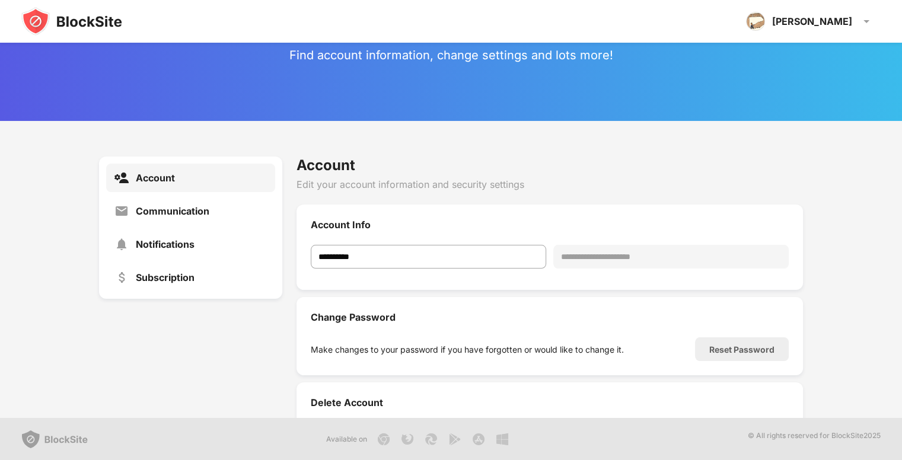
drag, startPoint x: 477, startPoint y: 342, endPoint x: 896, endPoint y: 318, distance: 419.9
click at [896, 318] on div "**********" at bounding box center [451, 187] width 902 height 460
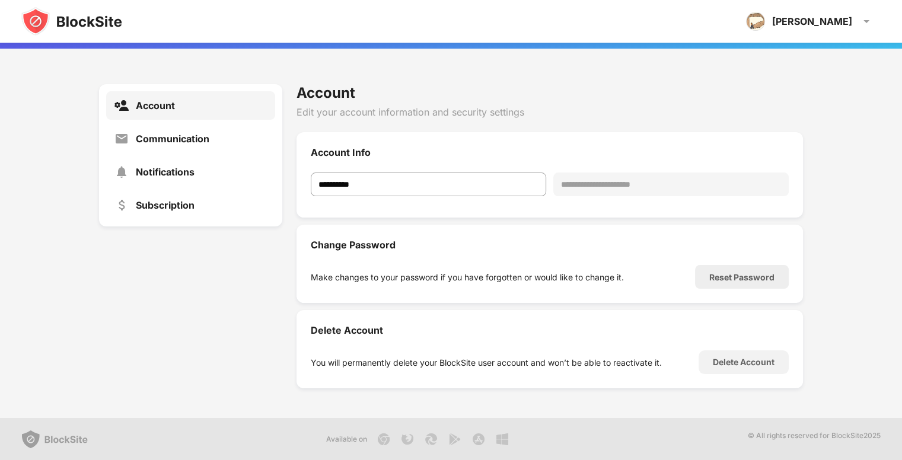
scroll to position [76, 0]
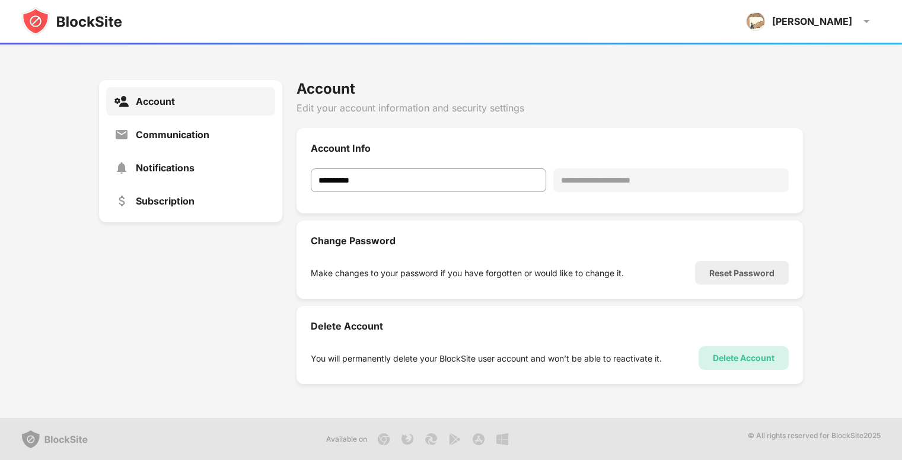
click at [701, 361] on div "Delete Account" at bounding box center [743, 358] width 90 height 24
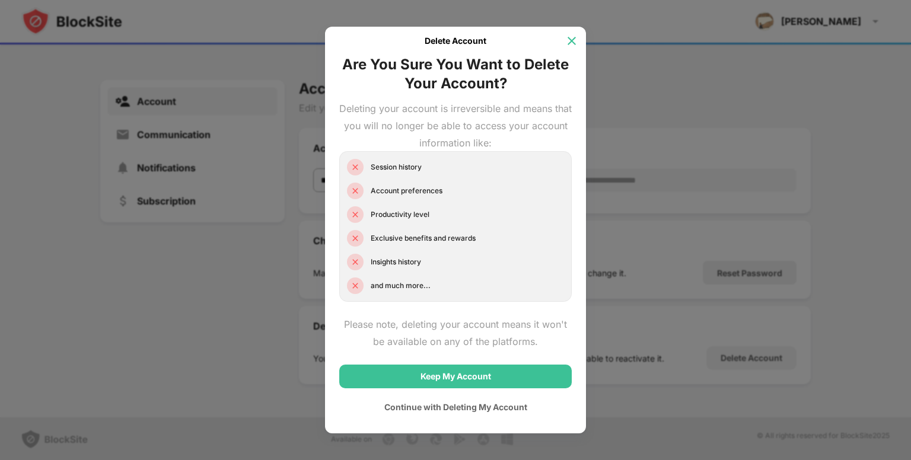
click at [579, 40] on div at bounding box center [571, 40] width 19 height 19
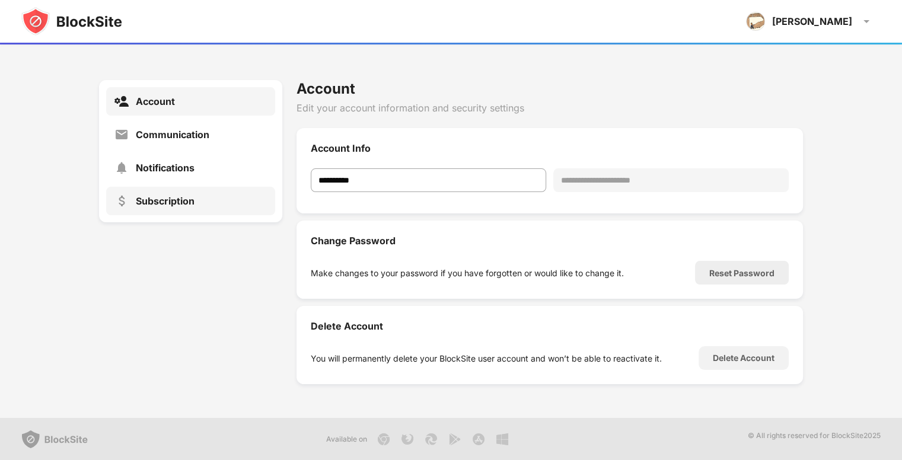
click at [221, 197] on div "Subscription" at bounding box center [190, 201] width 169 height 28
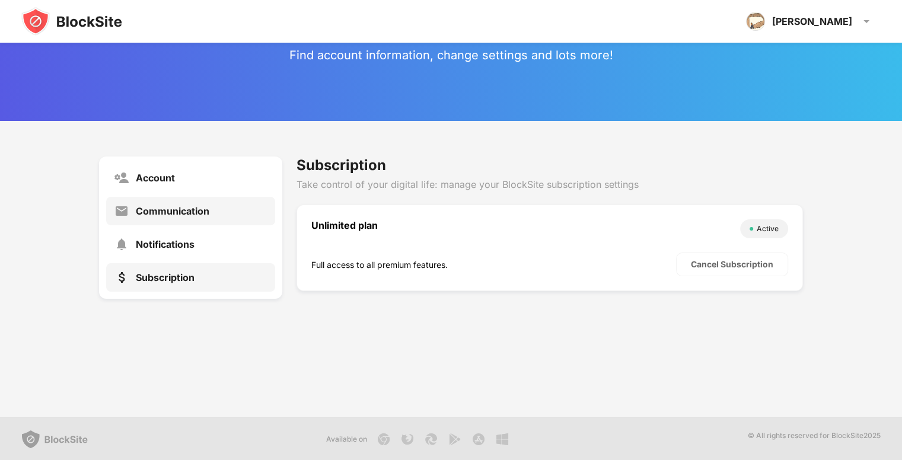
click at [197, 215] on div "Communication" at bounding box center [173, 211] width 74 height 12
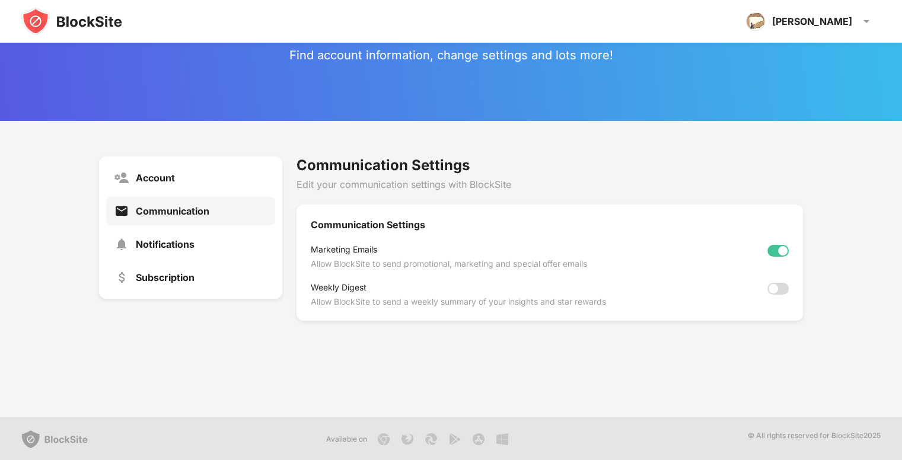
click at [193, 192] on div "Account Communication Notifications Subscription" at bounding box center [190, 228] width 183 height 142
click at [192, 189] on div "Account" at bounding box center [190, 178] width 169 height 28
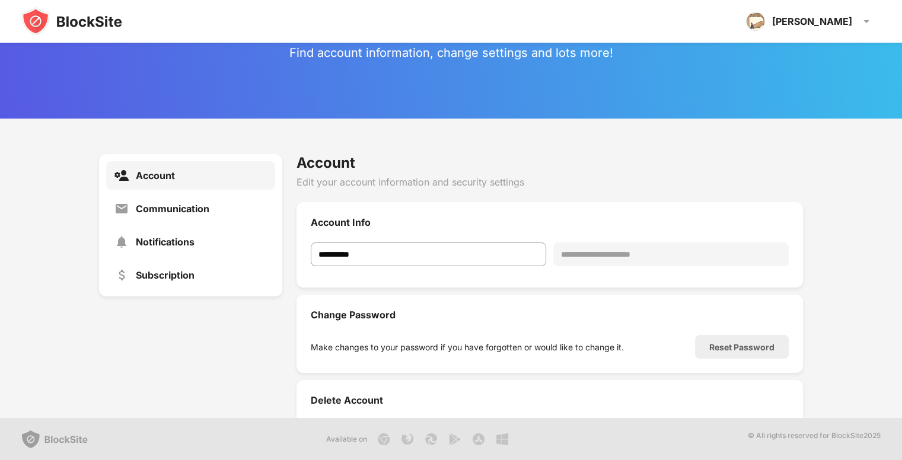
scroll to position [1, 0]
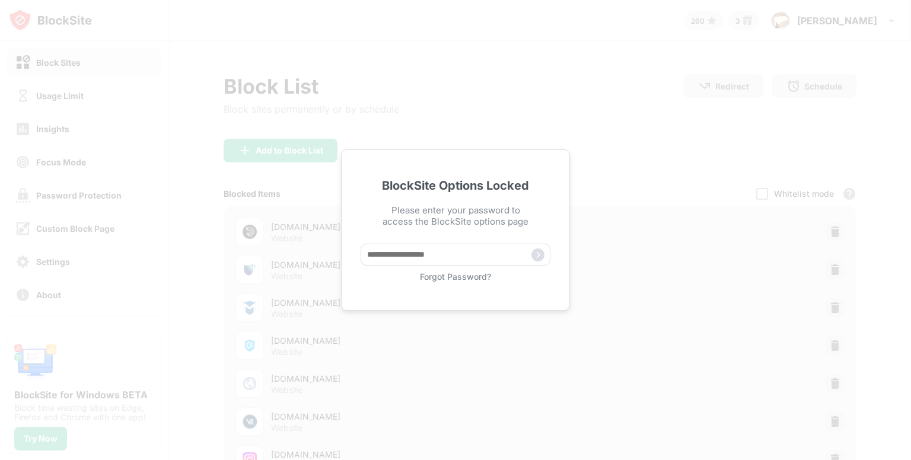
click at [450, 274] on div "Forgot Password?" at bounding box center [455, 277] width 190 height 10
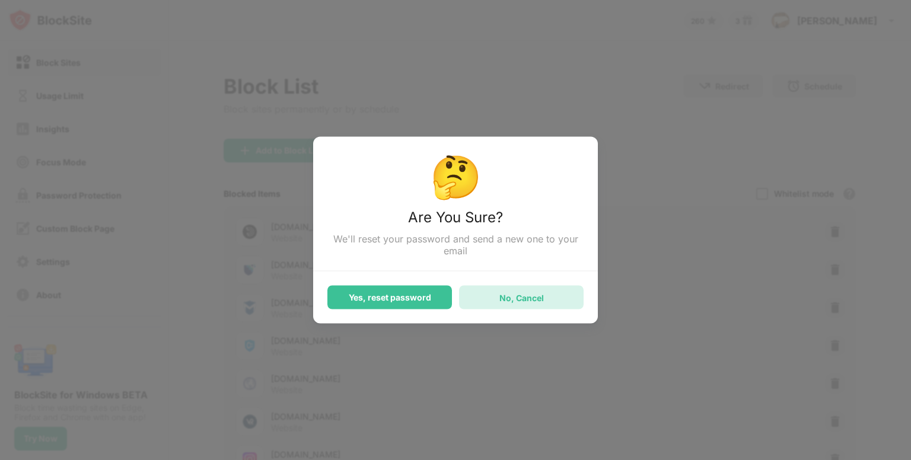
click at [503, 302] on div "No, Cancel" at bounding box center [521, 297] width 44 height 10
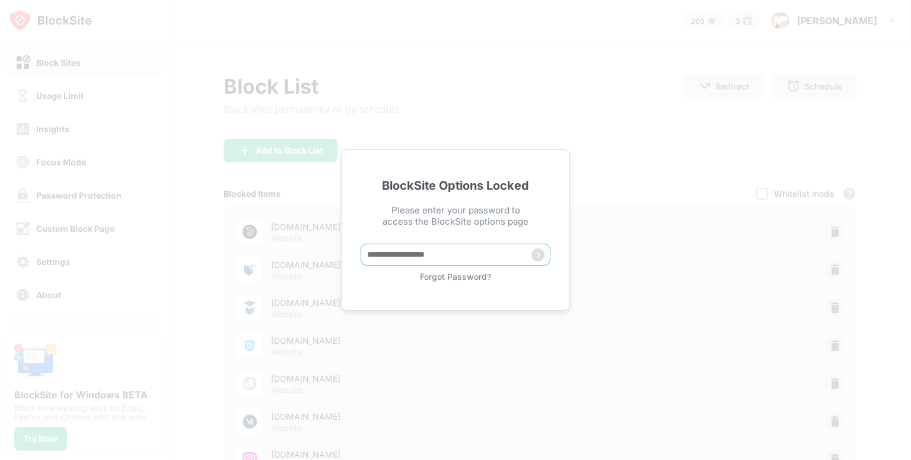
click at [458, 257] on input "text" at bounding box center [455, 255] width 190 height 22
paste input "*******"
type input "*******"
click at [534, 251] on img at bounding box center [537, 254] width 13 height 13
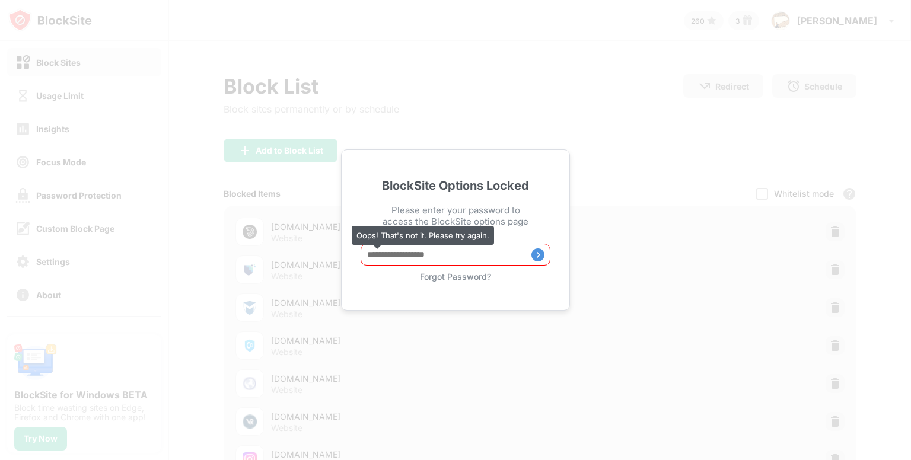
click at [491, 253] on input "text" at bounding box center [455, 255] width 190 height 22
paste input "*****"
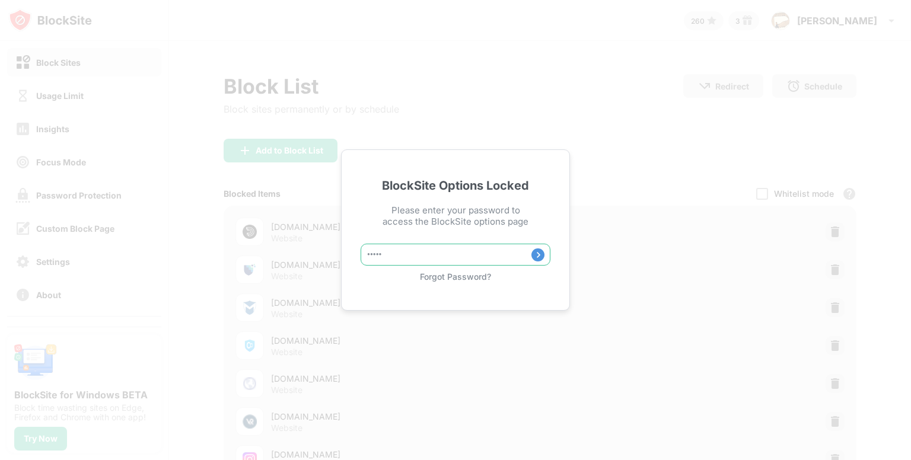
type input "*****"
click at [535, 257] on img at bounding box center [537, 254] width 13 height 13
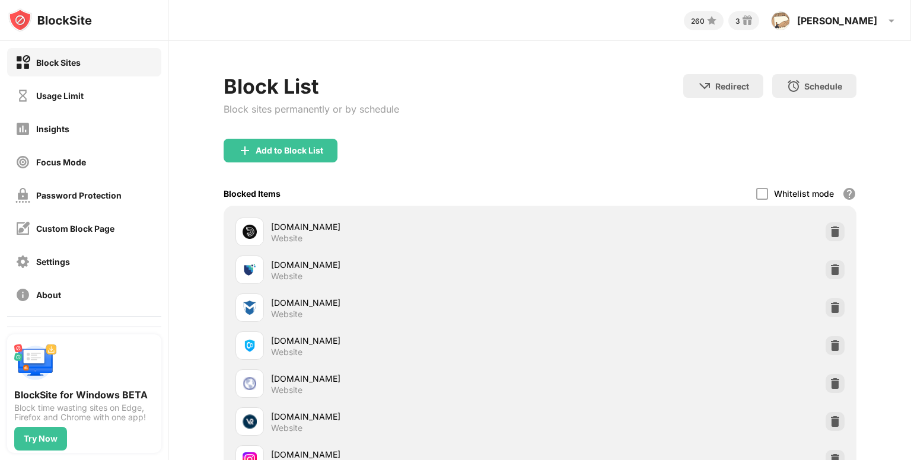
scroll to position [2, 0]
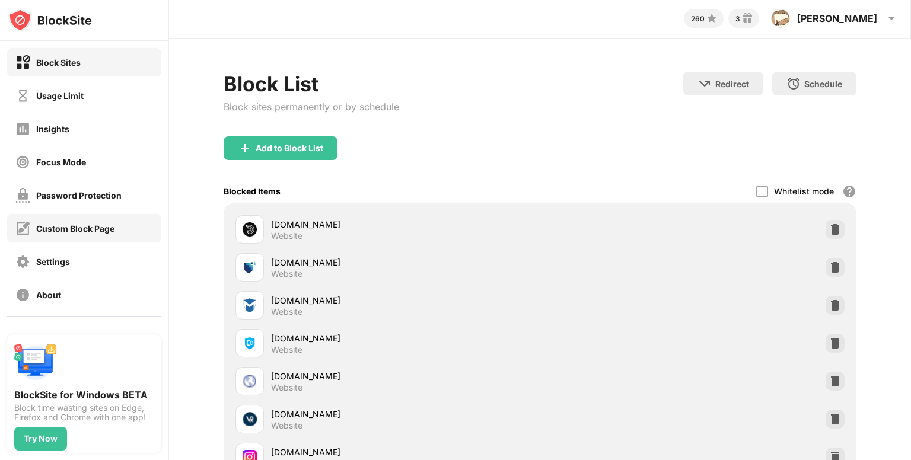
click at [72, 221] on div "Custom Block Page" at bounding box center [64, 228] width 99 height 15
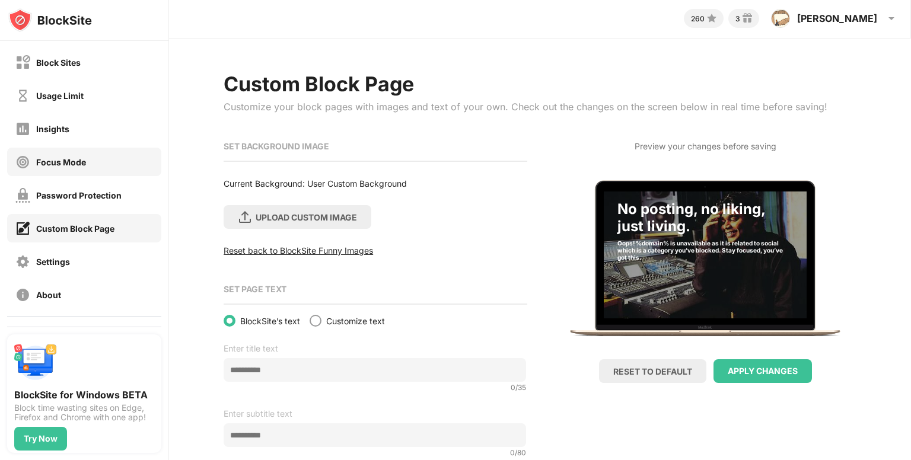
click at [52, 129] on div "Insights" at bounding box center [52, 129] width 33 height 10
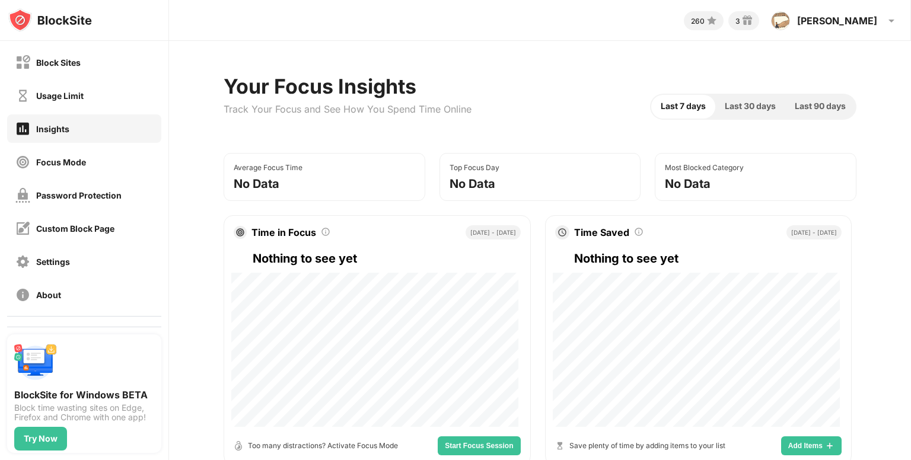
click at [81, 101] on div "Usage Limit" at bounding box center [49, 95] width 68 height 15
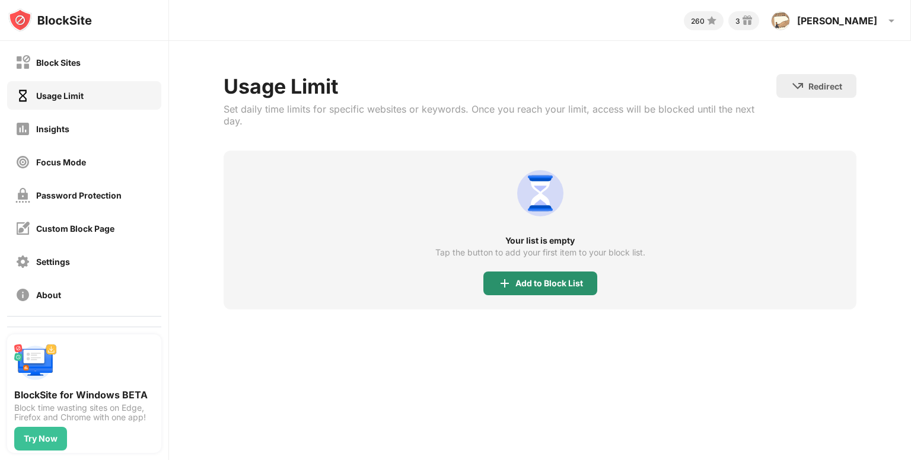
click at [550, 279] on div "Add to Block List" at bounding box center [549, 283] width 68 height 9
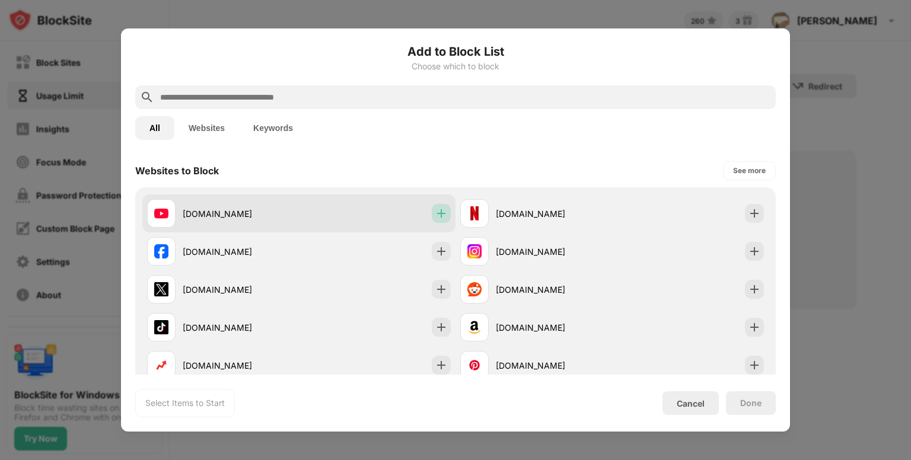
click at [443, 211] on div at bounding box center [441, 213] width 19 height 19
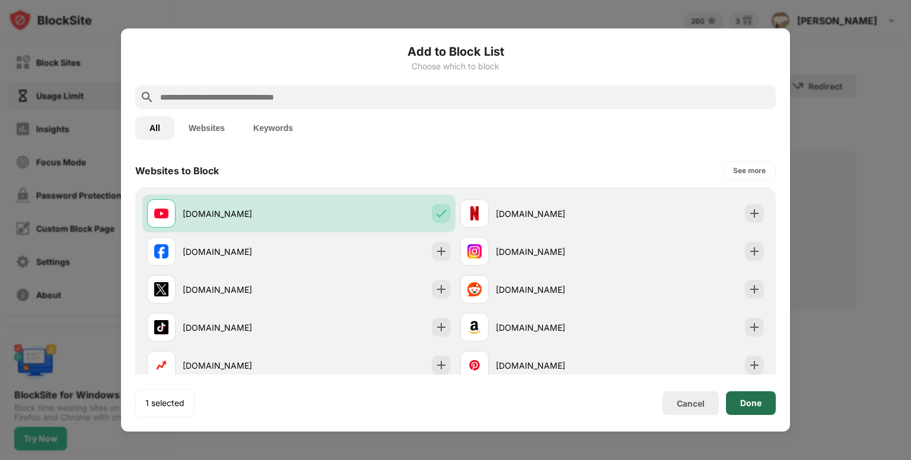
click at [749, 398] on div "Done" at bounding box center [750, 402] width 21 height 9
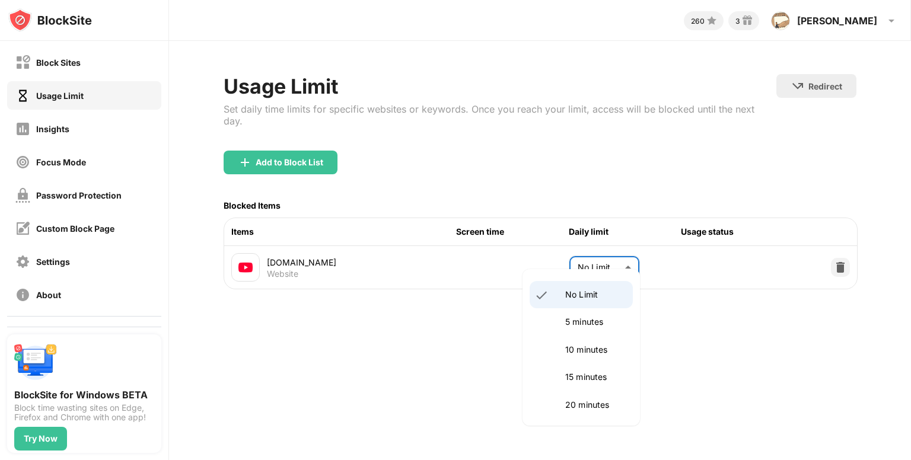
click at [607, 254] on body "Block Sites Usage Limit Insights Focus Mode Password Protection Custom Block Pa…" at bounding box center [455, 230] width 911 height 460
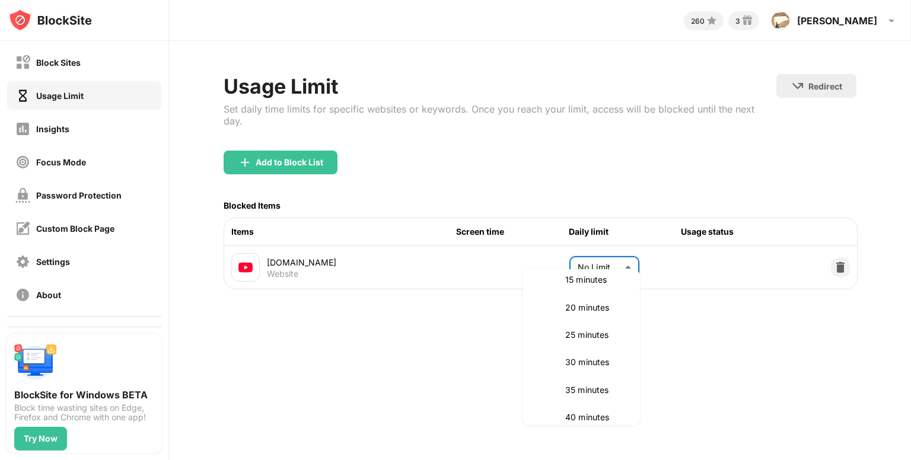
scroll to position [109, 0]
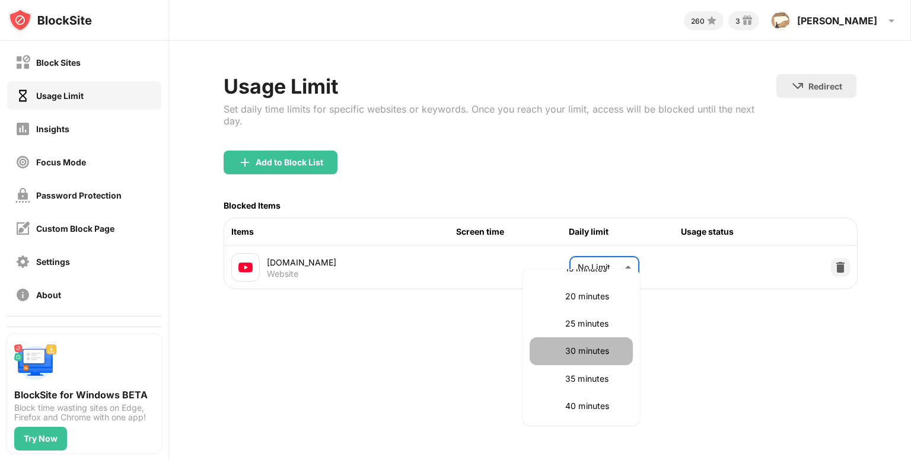
click at [586, 347] on p "30 minutes" at bounding box center [595, 350] width 60 height 13
type input "**"
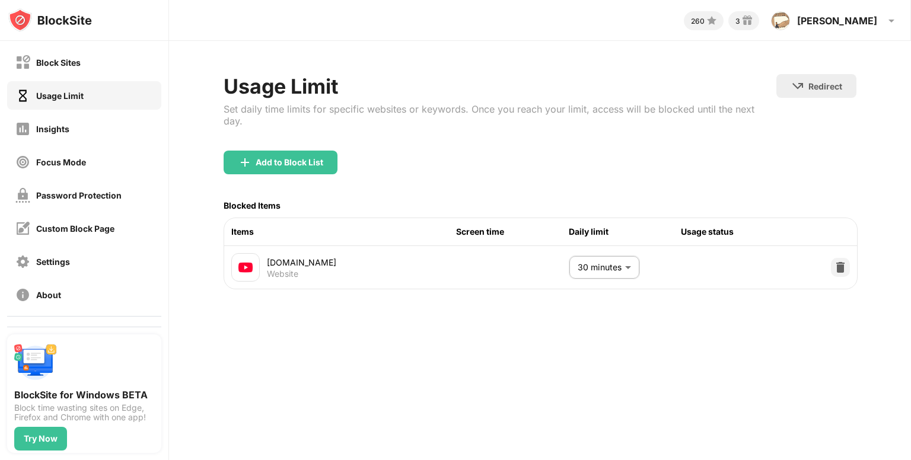
drag, startPoint x: 776, startPoint y: 337, endPoint x: 789, endPoint y: 152, distance: 185.5
click at [789, 152] on div "260 3 Afroz Afroz khan View Account Insights Rewards Settings Support Log Out U…" at bounding box center [540, 230] width 742 height 460
